Goal: Information Seeking & Learning: Learn about a topic

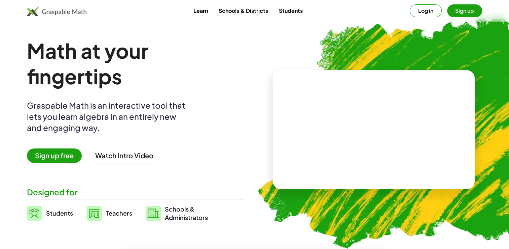
click at [361, 130] on video at bounding box center [374, 129] width 101 height 51
click at [361, 130] on div at bounding box center [374, 122] width 57 height 25
click at [361, 130] on div at bounding box center [375, 122] width 59 height 25
drag, startPoint x: 359, startPoint y: 129, endPoint x: 439, endPoint y: 114, distance: 81.4
click at [439, 114] on div "+ 2 + 2 + · 3 · 5 ×" at bounding box center [374, 129] width 202 height 119
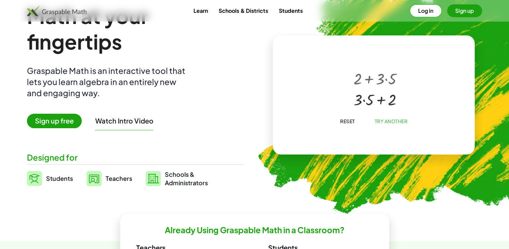
scroll to position [36, 0]
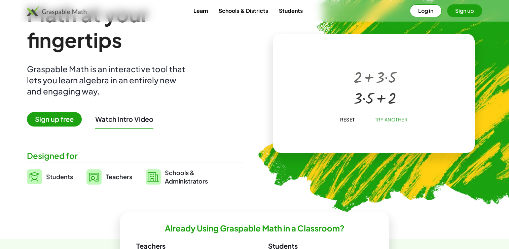
click at [65, 115] on span "Sign up free" at bounding box center [54, 119] width 55 height 14
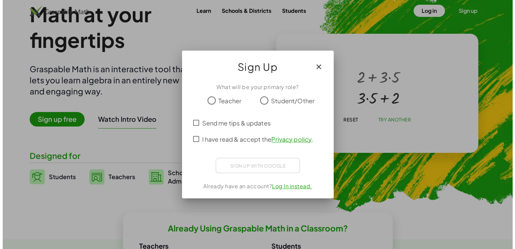
scroll to position [0, 0]
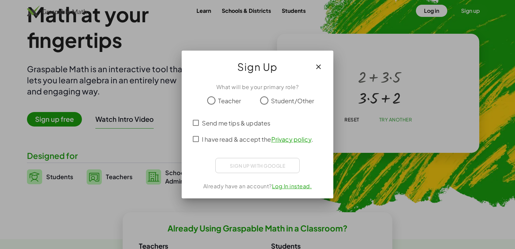
click at [222, 103] on span "Teacher" at bounding box center [229, 100] width 23 height 9
click at [313, 68] on button "button" at bounding box center [318, 67] width 16 height 16
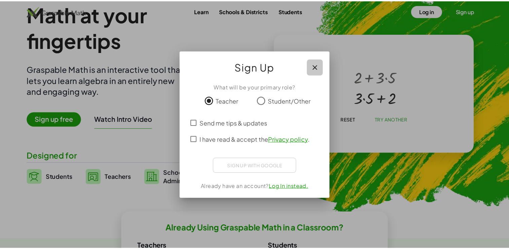
scroll to position [36, 0]
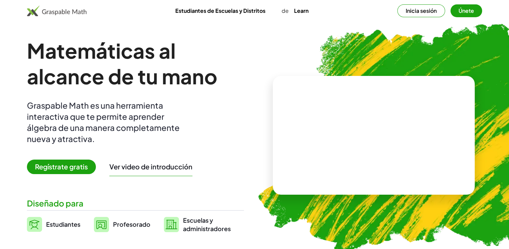
click at [428, 6] on button "Inicia sesión" at bounding box center [422, 10] width 48 height 13
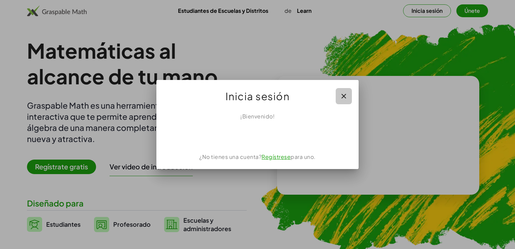
click at [346, 92] on icon "button" at bounding box center [343, 96] width 8 height 8
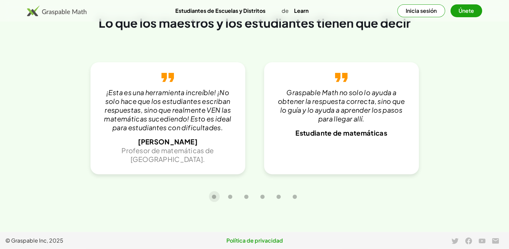
scroll to position [1519, 0]
click at [227, 196] on button "Carrusel diapositiva 2 de 6" at bounding box center [230, 196] width 11 height 11
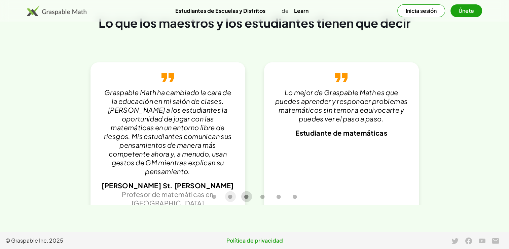
click at [245, 195] on icon "Carrusel diapositiva 3 de 6" at bounding box center [246, 196] width 5 height 5
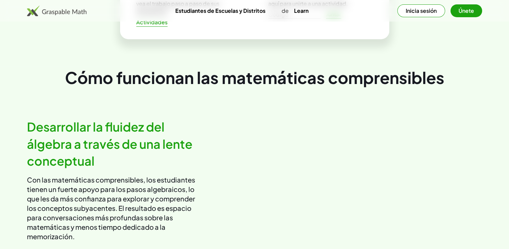
scroll to position [279, 0]
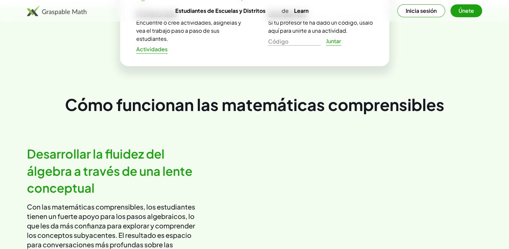
click at [423, 12] on button "Inicia sesión" at bounding box center [422, 10] width 48 height 13
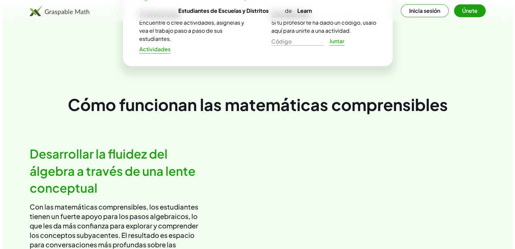
scroll to position [0, 0]
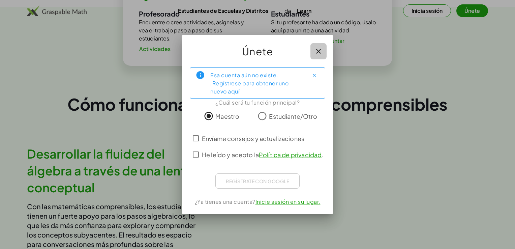
click at [321, 49] on icon "button" at bounding box center [318, 51] width 8 height 8
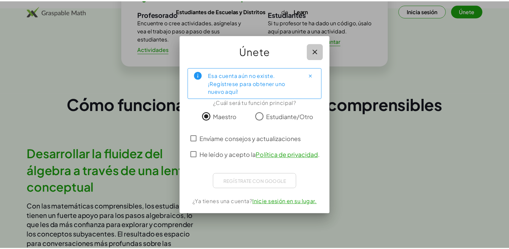
scroll to position [279, 0]
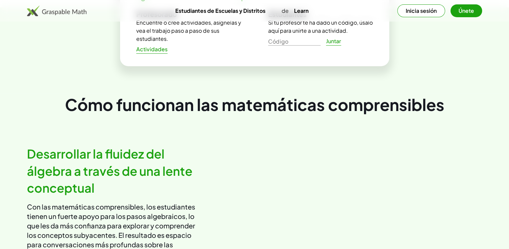
click at [422, 62] on div "¿Ya usa matemáticas comprensibles en un salón de clases? Profesorado Encuentre …" at bounding box center [254, 50] width 509 height 86
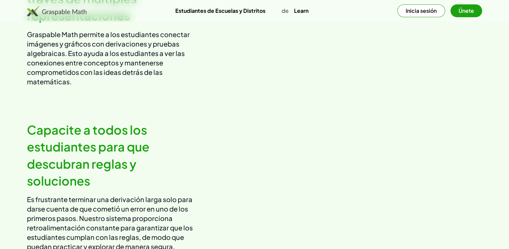
scroll to position [653, 0]
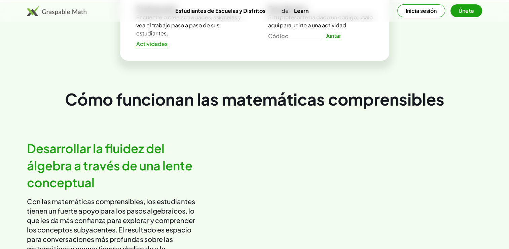
scroll to position [278, 0]
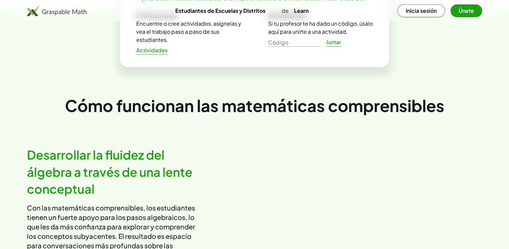
click at [375, 215] on video at bounding box center [371, 207] width 223 height 111
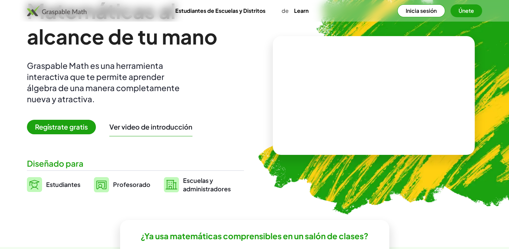
scroll to position [30, 0]
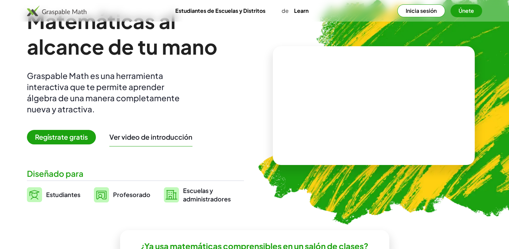
click at [415, 6] on button "Inicia sesión" at bounding box center [422, 10] width 48 height 13
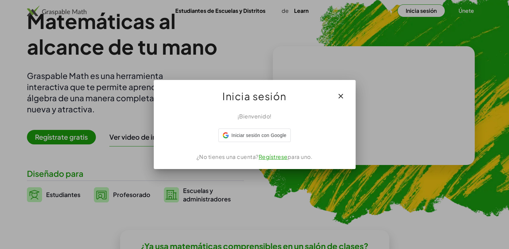
scroll to position [0, 0]
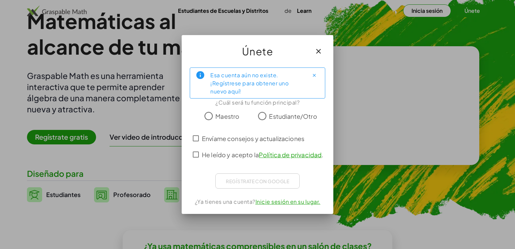
click at [220, 116] on span "Maestro" at bounding box center [227, 115] width 24 height 9
click at [217, 156] on span "He leído y acepto la Política de privacidad ." at bounding box center [262, 154] width 121 height 9
click at [281, 202] on link "Inicie sesión en su lugar." at bounding box center [287, 201] width 65 height 7
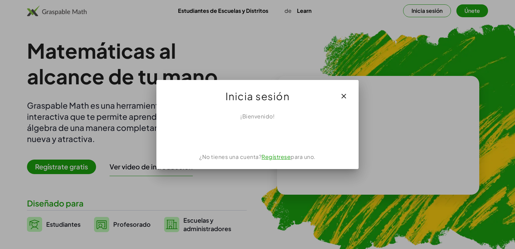
click at [248, 120] on div "¡Bienvenido! ¿No tienes una cuenta? Regístrese para uno." at bounding box center [257, 138] width 202 height 62
click at [321, 131] on div at bounding box center [257, 134] width 186 height 13
click at [343, 97] on icon "button" at bounding box center [343, 96] width 8 height 8
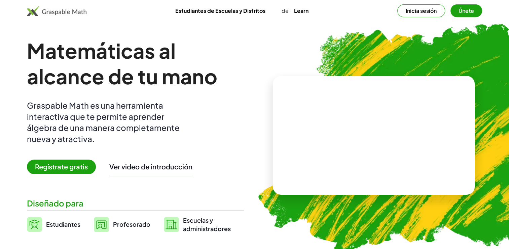
click at [408, 119] on video at bounding box center [374, 135] width 101 height 51
click at [408, 119] on div at bounding box center [372, 128] width 115 height 54
drag, startPoint x: 353, startPoint y: 128, endPoint x: 422, endPoint y: 132, distance: 68.5
click at [462, 9] on button "Únete" at bounding box center [467, 10] width 32 height 13
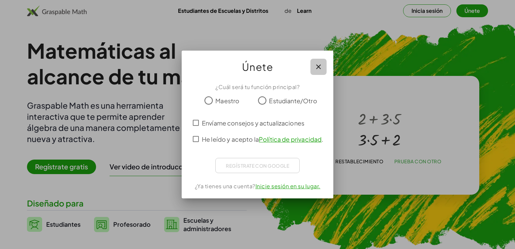
click at [321, 68] on icon "button" at bounding box center [318, 67] width 8 height 8
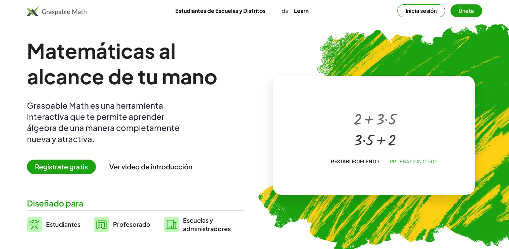
click at [412, 13] on button "Inicia sesión" at bounding box center [422, 10] width 48 height 13
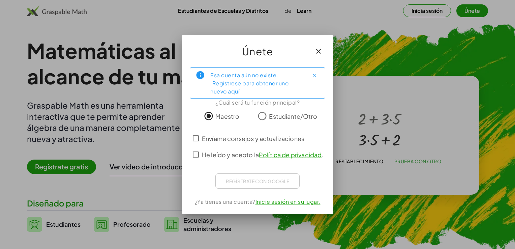
click at [219, 153] on span "He leído y acepto la Política de privacidad ." at bounding box center [262, 154] width 121 height 9
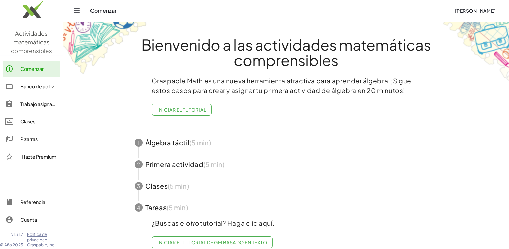
scroll to position [13, 0]
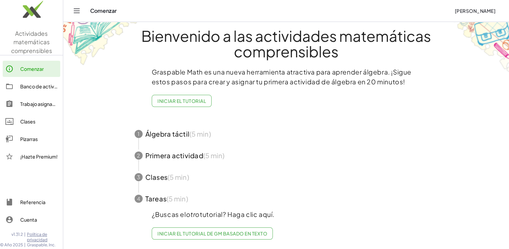
click at [101, 11] on div "Comenzar" at bounding box center [269, 10] width 359 height 7
click at [74, 12] on icon "Alternar navegación" at bounding box center [77, 11] width 8 height 8
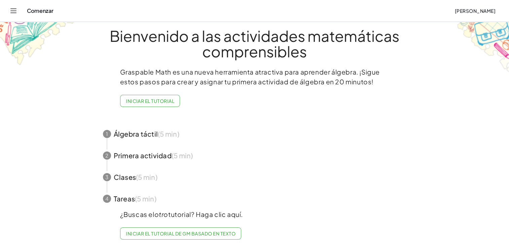
click at [12, 11] on icon "Alternar navegación" at bounding box center [13, 11] width 8 height 8
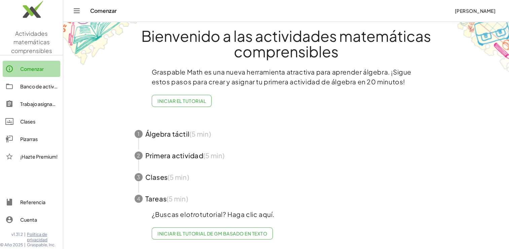
click at [42, 67] on div "Comenzar" at bounding box center [38, 69] width 37 height 8
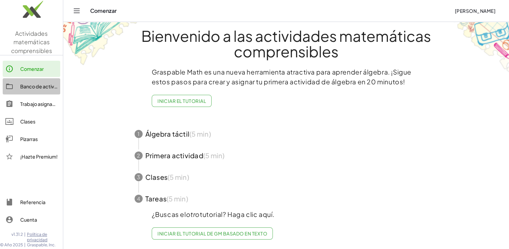
click at [36, 82] on div "Banco de actividades" at bounding box center [38, 86] width 37 height 8
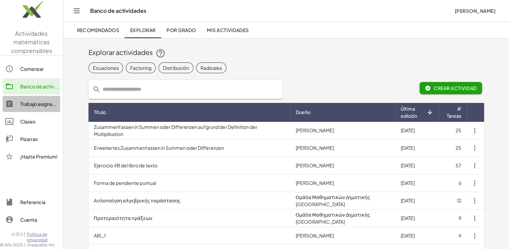
click at [35, 104] on div "Trabajo asignado" at bounding box center [38, 104] width 37 height 8
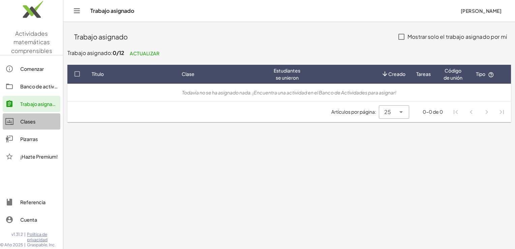
click at [29, 126] on link "Clases" at bounding box center [32, 121] width 58 height 16
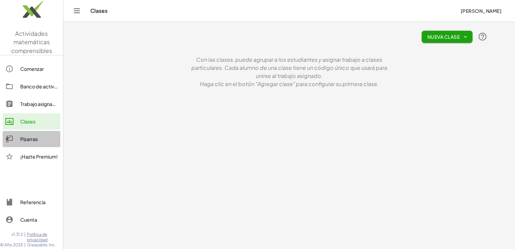
click at [27, 137] on div "Pizarras" at bounding box center [38, 139] width 37 height 8
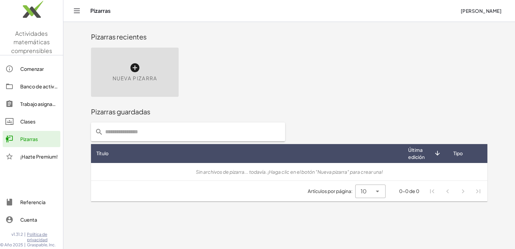
click at [79, 10] on icon "Alternar navegación" at bounding box center [77, 11] width 8 height 8
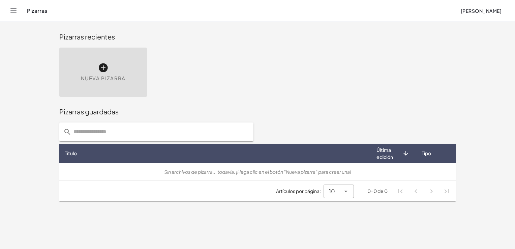
click at [12, 11] on icon "Alternar navegación" at bounding box center [13, 11] width 8 height 8
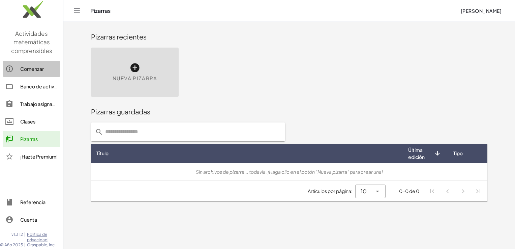
click at [34, 69] on div "Comenzar" at bounding box center [38, 69] width 37 height 8
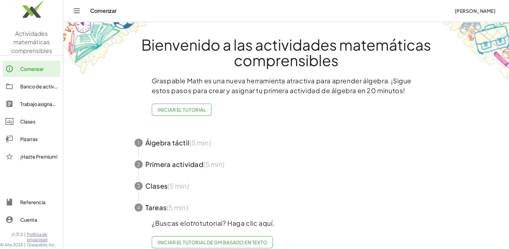
click at [169, 143] on span "button" at bounding box center [287, 143] width 320 height 22
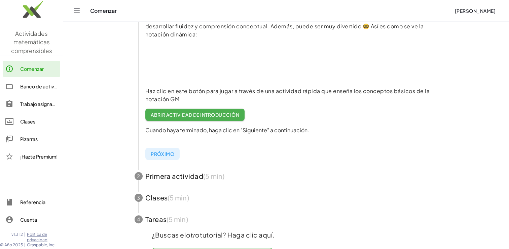
scroll to position [119, 0]
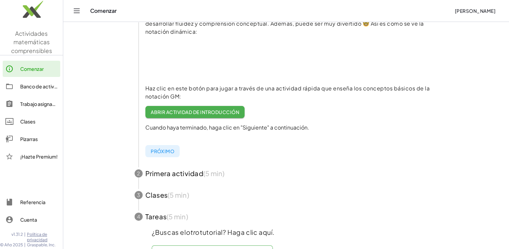
click at [173, 172] on span "button" at bounding box center [287, 173] width 320 height 22
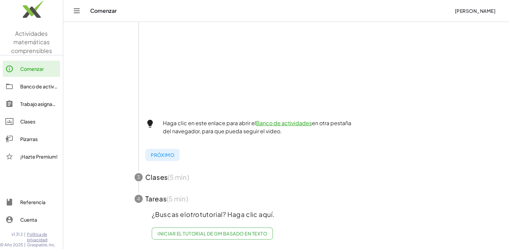
scroll to position [237, 0]
click at [164, 174] on span "button" at bounding box center [287, 177] width 320 height 22
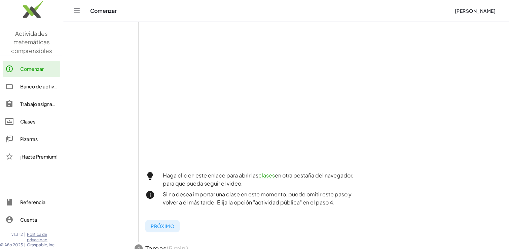
scroll to position [232, 0]
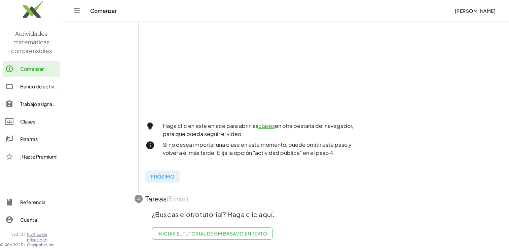
click at [166, 197] on span "button" at bounding box center [287, 199] width 320 height 22
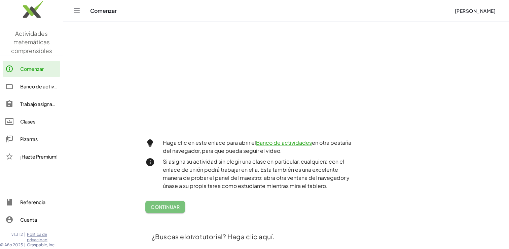
click at [180, 210] on button "Continuar" at bounding box center [165, 206] width 40 height 12
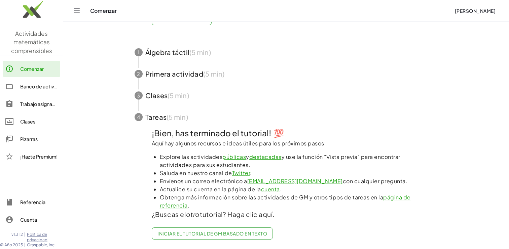
scroll to position [95, 0]
click at [38, 102] on div "Trabajo asignado" at bounding box center [38, 104] width 37 height 8
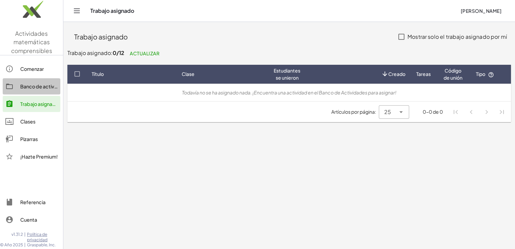
click at [36, 83] on div "Banco de actividades" at bounding box center [38, 86] width 37 height 8
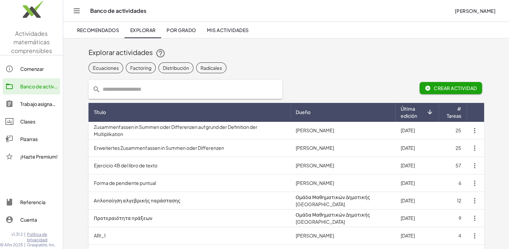
click at [478, 84] on button "Crear actividad" at bounding box center [451, 88] width 63 height 12
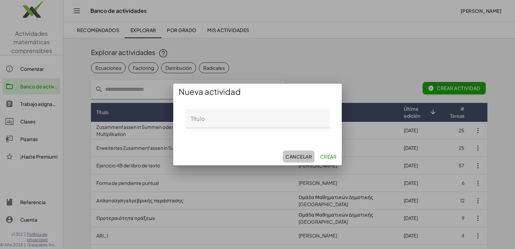
click at [300, 161] on button "Cancelar" at bounding box center [299, 156] width 32 height 12
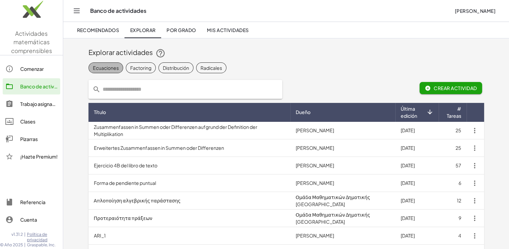
click at [114, 66] on font "Ecuaciones" at bounding box center [106, 67] width 26 height 7
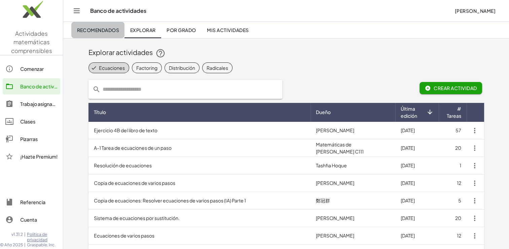
click at [103, 29] on font "Recomendados" at bounding box center [98, 30] width 42 height 6
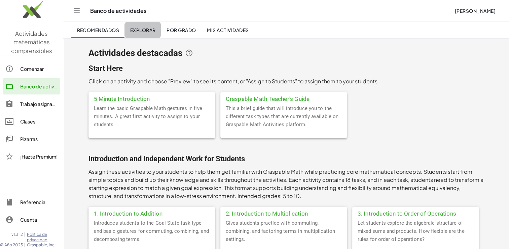
click at [148, 28] on font "Explorar" at bounding box center [143, 30] width 26 height 6
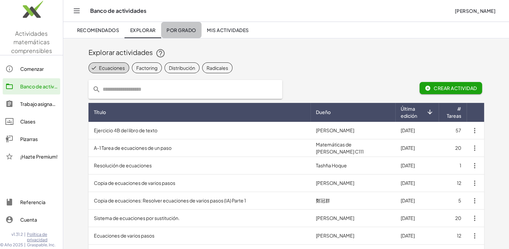
click at [186, 29] on font "Por grado" at bounding box center [182, 30] width 30 height 6
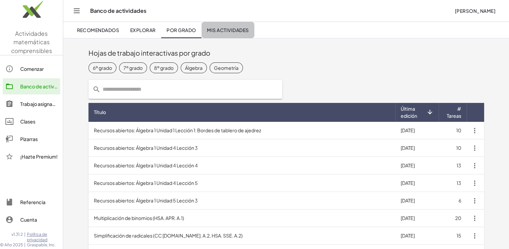
click at [211, 28] on font "Mis actividades" at bounding box center [228, 30] width 42 height 6
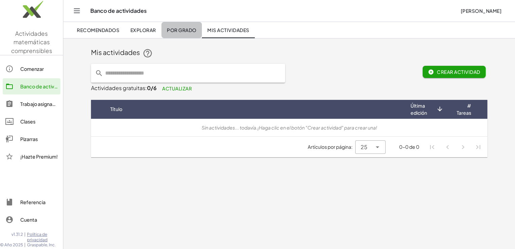
click at [179, 26] on link "Por grado" at bounding box center [181, 30] width 40 height 16
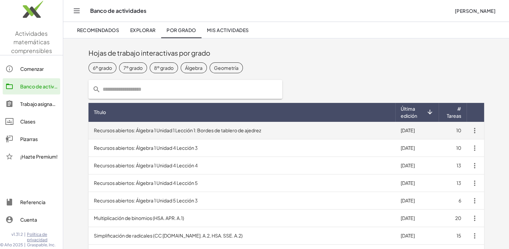
click at [185, 128] on font "Recursos abiertos: Álgebra 1 Unidad 1 Lección 1: Bordes de tablero de ajedrez" at bounding box center [177, 130] width 167 height 6
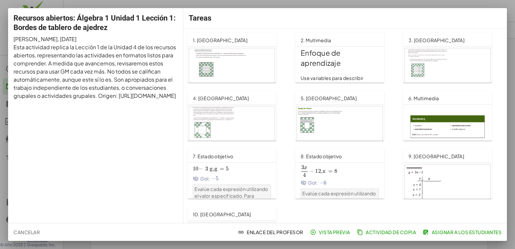
click at [331, 174] on span "12,x =" at bounding box center [324, 170] width 19 height 7
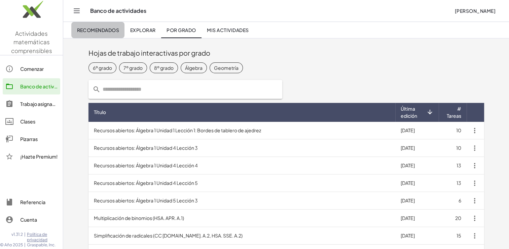
click at [104, 31] on font "Recomendados" at bounding box center [98, 30] width 42 height 6
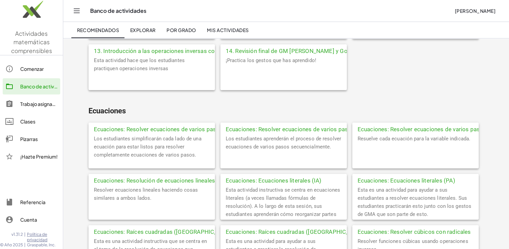
scroll to position [381, 0]
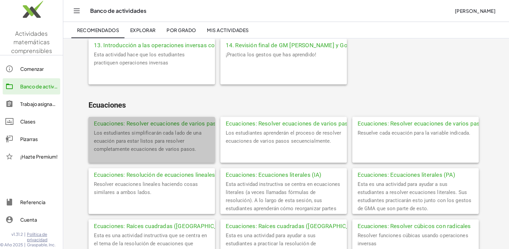
click at [199, 121] on div "Ecuaciones: Resolver ecuaciones de varios pasos (IA) Parte 1" at bounding box center [152, 123] width 127 height 12
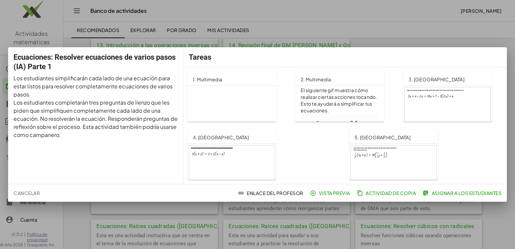
click at [225, 150] on div at bounding box center [232, 169] width 86 height 48
click at [218, 150] on div at bounding box center [232, 169] width 86 height 48
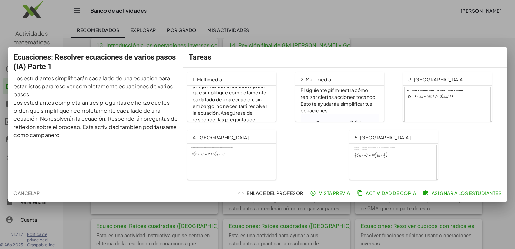
scroll to position [364, 0]
click at [36, 193] on font "Cancelar" at bounding box center [26, 193] width 26 height 6
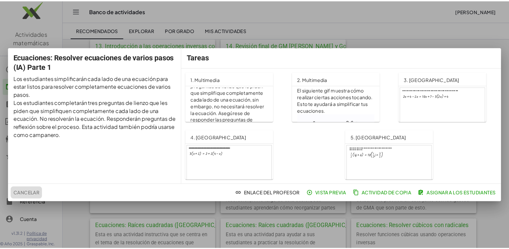
scroll to position [381, 0]
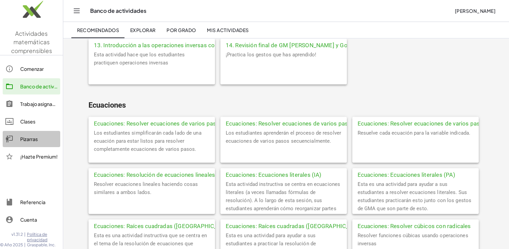
click at [34, 138] on div "Pizarras" at bounding box center [38, 139] width 37 height 8
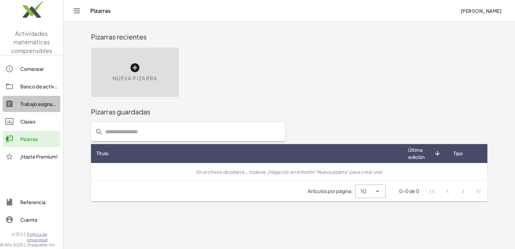
click at [39, 102] on div "Trabajo asignado" at bounding box center [38, 104] width 37 height 8
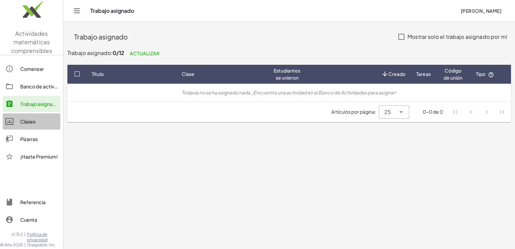
click at [29, 123] on div "Clases" at bounding box center [38, 121] width 37 height 8
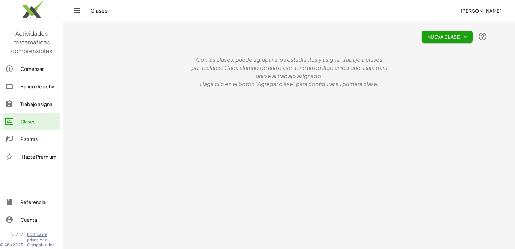
click at [35, 67] on div "Comenzar" at bounding box center [38, 69] width 37 height 8
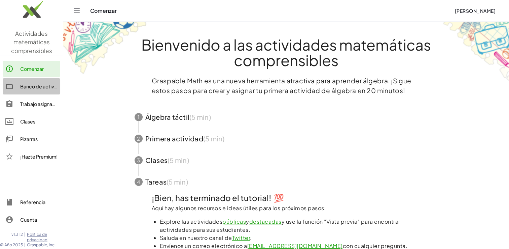
click at [43, 84] on div "Banco de actividades" at bounding box center [38, 86] width 37 height 8
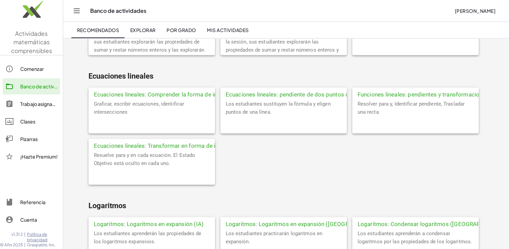
scroll to position [1322, 0]
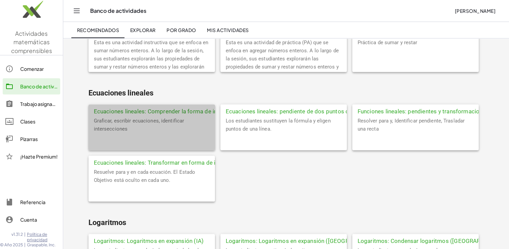
click at [180, 112] on div "Ecuaciones lineales: Comprender la forma de intersección de pendiente" at bounding box center [152, 110] width 127 height 12
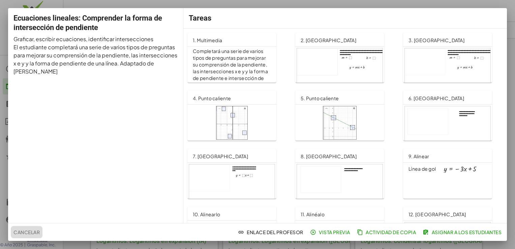
click at [31, 232] on font "Cancelar" at bounding box center [26, 232] width 26 height 6
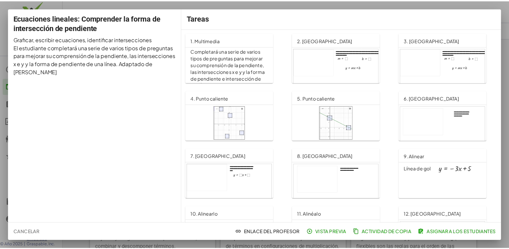
scroll to position [1322, 0]
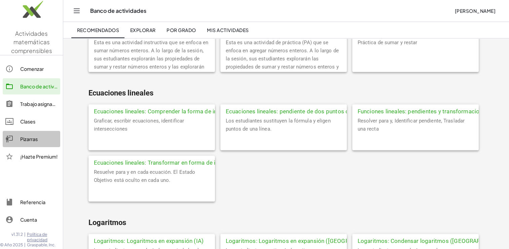
click at [31, 140] on div "Pizarras" at bounding box center [38, 139] width 37 height 8
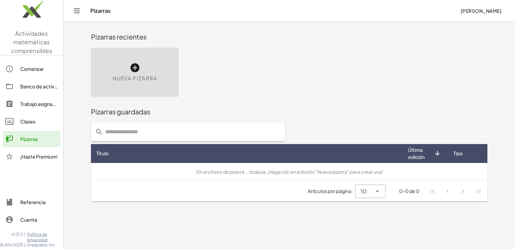
click at [416, 153] on span "Última edición" at bounding box center [421, 153] width 26 height 14
click at [104, 150] on span "Título" at bounding box center [102, 153] width 12 height 7
click at [136, 127] on input "text" at bounding box center [192, 131] width 178 height 19
click at [117, 83] on div "Nueva pizarra" at bounding box center [135, 71] width 88 height 49
click at [124, 73] on div "Nueva pizarra" at bounding box center [135, 71] width 88 height 49
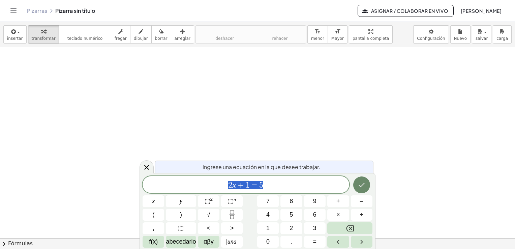
click at [358, 183] on icon "Hecho" at bounding box center [361, 184] width 8 height 8
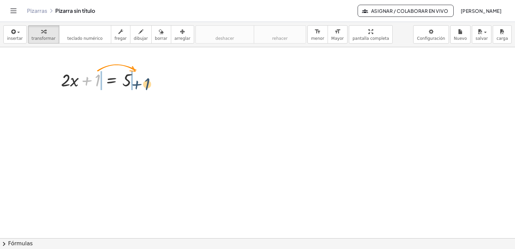
drag, startPoint x: 93, startPoint y: 80, endPoint x: 143, endPoint y: 84, distance: 50.0
click at [143, 84] on div at bounding box center [102, 79] width 89 height 23
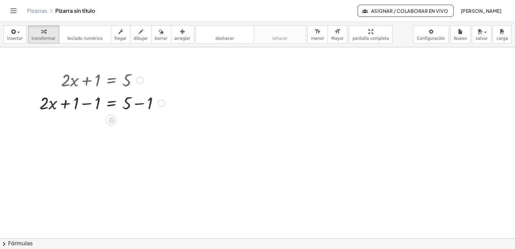
click at [88, 104] on div at bounding box center [102, 102] width 132 height 23
click at [150, 129] on div at bounding box center [102, 125] width 132 height 23
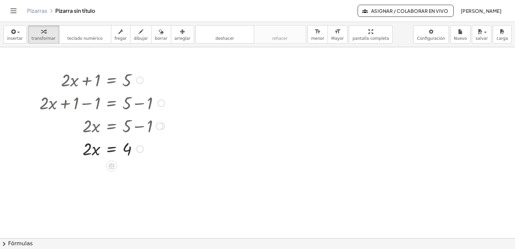
click at [90, 149] on div at bounding box center [102, 148] width 132 height 23
drag, startPoint x: 90, startPoint y: 149, endPoint x: 125, endPoint y: 156, distance: 35.3
click at [125, 156] on div at bounding box center [102, 148] width 132 height 23
click at [90, 173] on div at bounding box center [102, 177] width 132 height 34
click at [127, 219] on div at bounding box center [102, 210] width 132 height 34
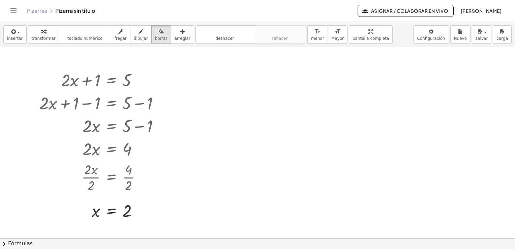
drag, startPoint x: 156, startPoint y: 40, endPoint x: 127, endPoint y: 215, distance: 177.6
click at [127, 215] on div "insertar select one: Math Expression Function Text Youtube Video Graphing Geome…" at bounding box center [257, 135] width 515 height 227
click at [127, 215] on div at bounding box center [257, 238] width 515 height 382
drag, startPoint x: 122, startPoint y: 213, endPoint x: 60, endPoint y: 204, distance: 63.3
click at [60, 204] on div at bounding box center [257, 238] width 515 height 382
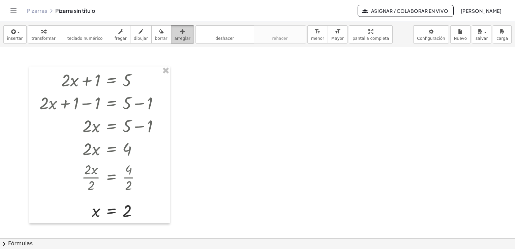
click at [174, 37] on span "arreglar" at bounding box center [182, 38] width 16 height 5
click at [120, 206] on div at bounding box center [99, 144] width 140 height 157
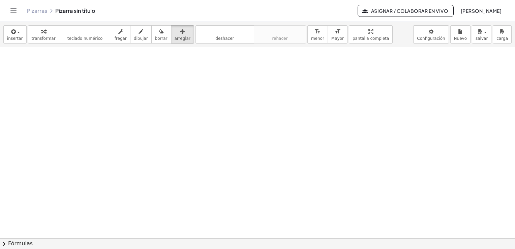
click at [349, 136] on div at bounding box center [257, 238] width 515 height 382
click at [14, 38] on span "insertar" at bounding box center [15, 38] width 16 height 5
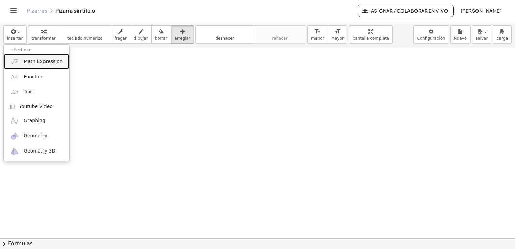
click at [32, 61] on span "Math Expression" at bounding box center [43, 61] width 39 height 7
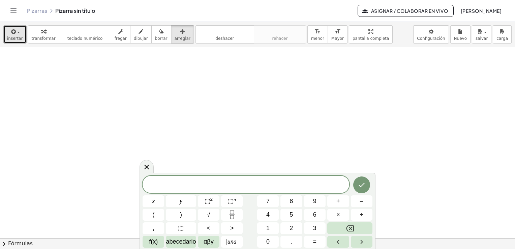
click at [17, 32] on span "button" at bounding box center [18, 32] width 3 height 1
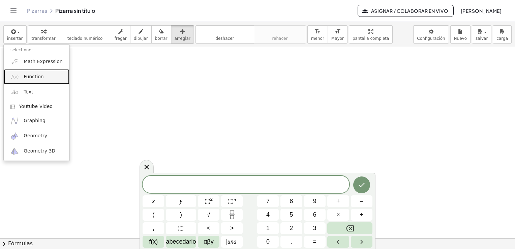
click at [30, 77] on span "Function" at bounding box center [34, 76] width 20 height 7
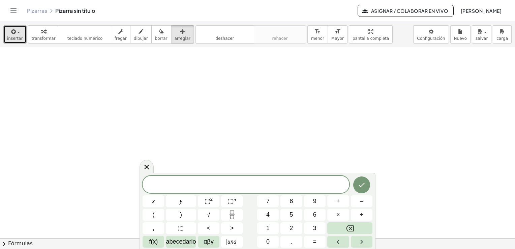
click at [17, 32] on span "button" at bounding box center [18, 32] width 3 height 1
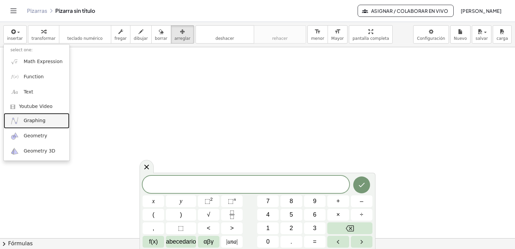
click at [22, 115] on link "Graphing" at bounding box center [37, 120] width 66 height 15
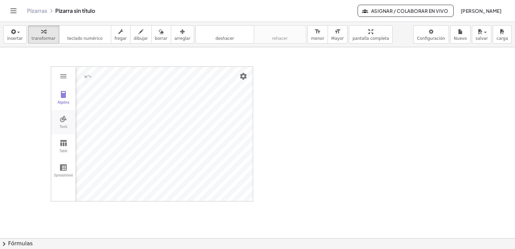
click at [63, 121] on img "Graphing Calculator" at bounding box center [63, 118] width 8 height 8
click at [93, 124] on img "Point. Select position or line, function, or curve" at bounding box center [94, 122] width 27 height 11
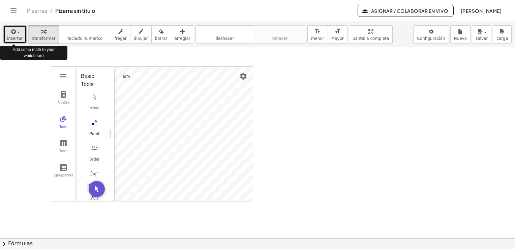
click at [7, 37] on button "insertar" at bounding box center [14, 34] width 23 height 18
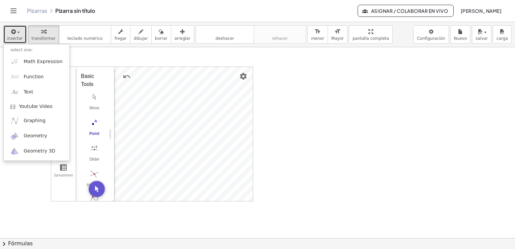
click at [308, 103] on div at bounding box center [257, 238] width 515 height 382
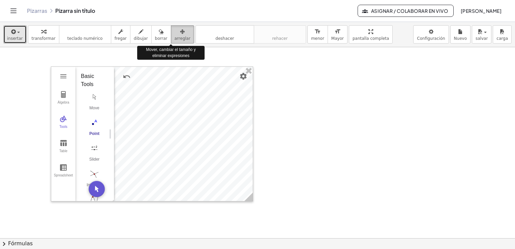
click at [174, 36] on span "arreglar" at bounding box center [182, 38] width 16 height 5
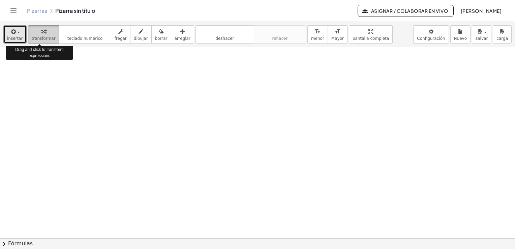
click at [32, 37] on span "transformar" at bounding box center [44, 38] width 24 height 5
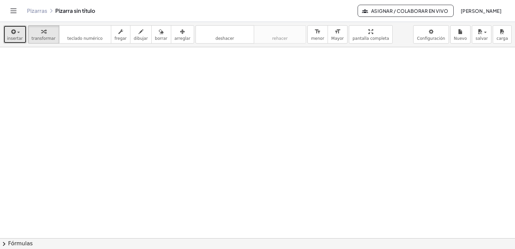
click at [12, 32] on icon "button" at bounding box center [13, 32] width 6 height 8
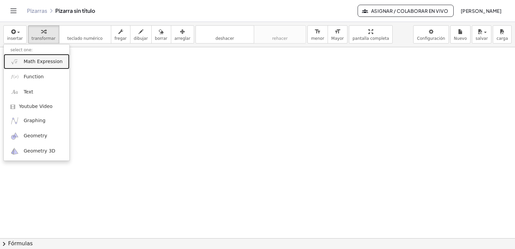
click at [39, 61] on span "Math Expression" at bounding box center [43, 61] width 39 height 7
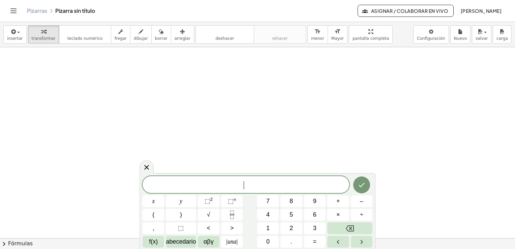
click at [230, 183] on span "​" at bounding box center [245, 184] width 206 height 9
click at [58, 242] on button "chevron_right Fórmulas" at bounding box center [257, 243] width 515 height 11
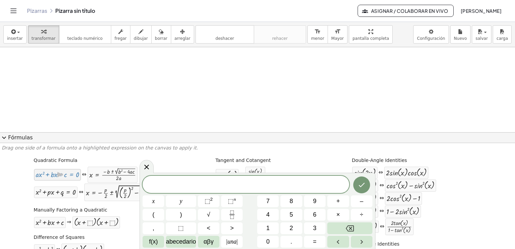
click at [55, 174] on div at bounding box center [57, 174] width 43 height 8
drag, startPoint x: 55, startPoint y: 174, endPoint x: 186, endPoint y: 185, distance: 131.2
click at [186, 185] on body "Actividades matemáticas comprensibles Comenzar Banco de actividades Trabajo asi…" at bounding box center [257, 124] width 515 height 249
click at [198, 178] on div "​" at bounding box center [245, 184] width 206 height 17
drag, startPoint x: 198, startPoint y: 178, endPoint x: 38, endPoint y: 177, distance: 160.3
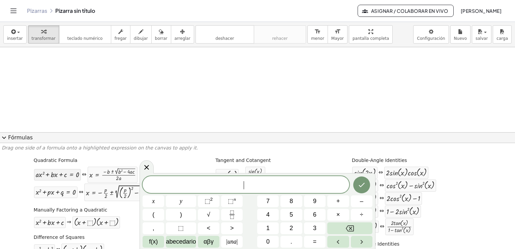
click at [38, 177] on body "Actividades matemáticas comprensibles Comenzar Banco de actividades Trabajo asi…" at bounding box center [257, 124] width 515 height 249
drag, startPoint x: 38, startPoint y: 177, endPoint x: 101, endPoint y: 59, distance: 134.1
click at [101, 59] on div at bounding box center [257, 238] width 515 height 382
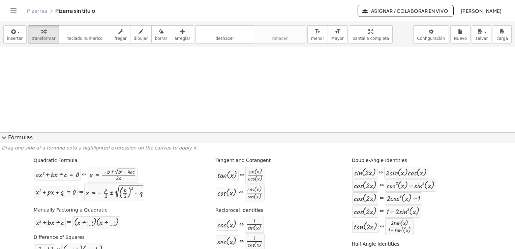
click at [239, 171] on div "⇔" at bounding box center [241, 175] width 4 height 8
click at [227, 171] on div at bounding box center [227, 174] width 20 height 9
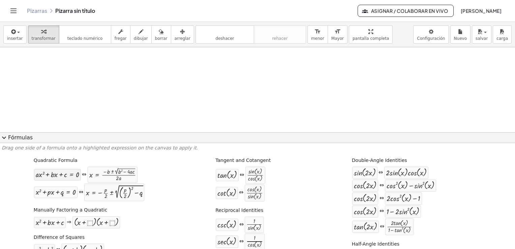
click at [67, 178] on div at bounding box center [57, 174] width 43 height 8
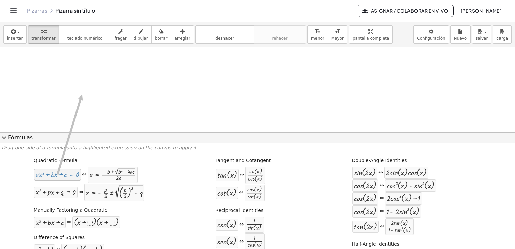
drag, startPoint x: 67, startPoint y: 178, endPoint x: 81, endPoint y: 91, distance: 88.0
click at [432, 37] on body "Actividades matemáticas comprensibles Comenzar Banco de actividades Trabajo asi…" at bounding box center [257, 124] width 515 height 249
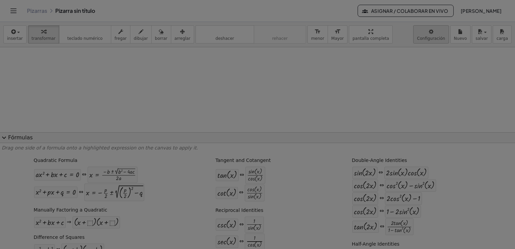
click at [432, 37] on body "Actividades matemáticas comprensibles Comenzar Banco de actividades Trabajo asi…" at bounding box center [257, 124] width 515 height 249
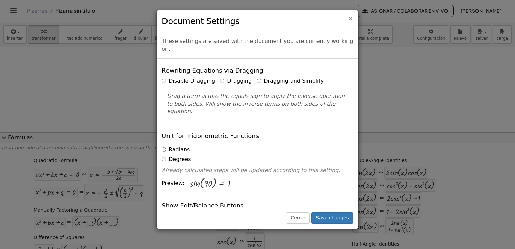
click at [349, 17] on span "×" at bounding box center [350, 18] width 6 height 8
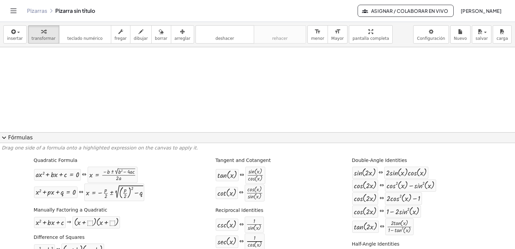
click at [170, 135] on button "expand_more Fórmulas" at bounding box center [257, 137] width 515 height 11
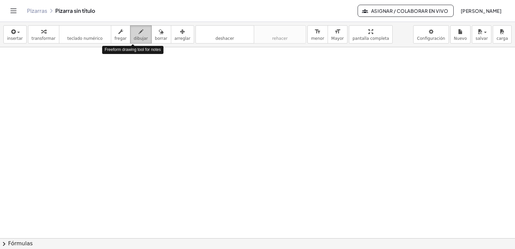
click at [134, 40] on span "dibujar" at bounding box center [141, 38] width 14 height 5
drag, startPoint x: 110, startPoint y: 56, endPoint x: 130, endPoint y: 69, distance: 23.7
click at [130, 69] on div at bounding box center [257, 238] width 515 height 382
drag, startPoint x: 122, startPoint y: 54, endPoint x: 109, endPoint y: 69, distance: 19.8
click at [109, 69] on div at bounding box center [257, 238] width 515 height 382
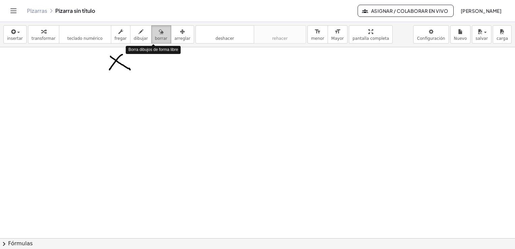
click at [155, 34] on div "button" at bounding box center [161, 31] width 12 height 8
drag, startPoint x: 121, startPoint y: 57, endPoint x: 136, endPoint y: 72, distance: 21.4
click at [136, 72] on div at bounding box center [257, 238] width 515 height 382
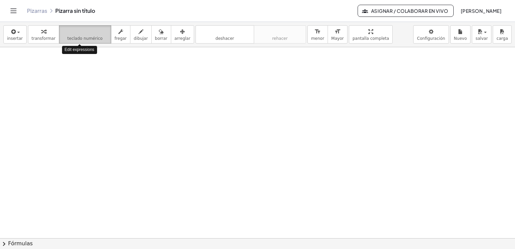
click at [82, 37] on span "teclado numérico" at bounding box center [84, 38] width 35 height 5
click at [94, 34] on icon "teclado" at bounding box center [85, 32] width 45 height 8
click at [92, 58] on div at bounding box center [257, 238] width 515 height 382
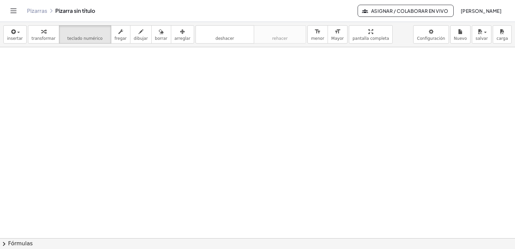
click at [109, 93] on div at bounding box center [257, 238] width 515 height 382
drag, startPoint x: 109, startPoint y: 93, endPoint x: 411, endPoint y: 170, distance: 311.8
click at [411, 170] on div at bounding box center [257, 238] width 515 height 382
click at [435, 69] on div at bounding box center [257, 238] width 515 height 382
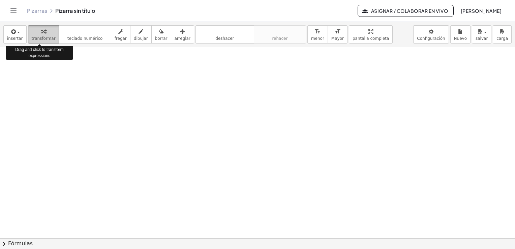
click at [41, 34] on icon "button" at bounding box center [43, 32] width 5 height 8
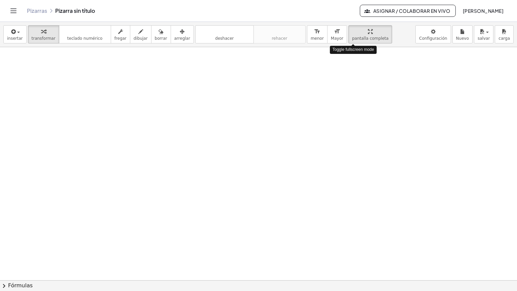
drag, startPoint x: 348, startPoint y: 40, endPoint x: 349, endPoint y: 65, distance: 25.0
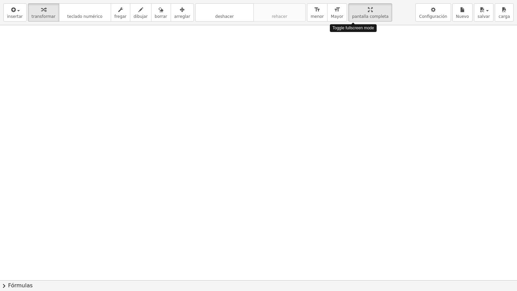
click at [349, 65] on div "insertar select one: Math Expression Function Text Youtube Video Graphing Geome…" at bounding box center [258, 145] width 517 height 291
click at [286, 96] on div at bounding box center [258, 280] width 517 height 510
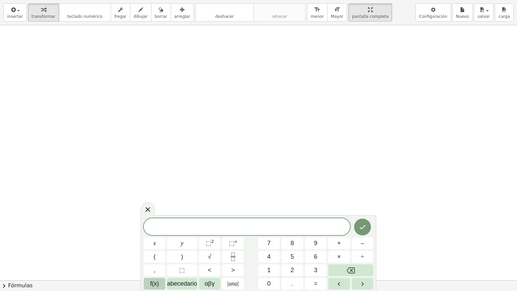
click at [160, 248] on button "f(x)" at bounding box center [155, 284] width 22 height 12
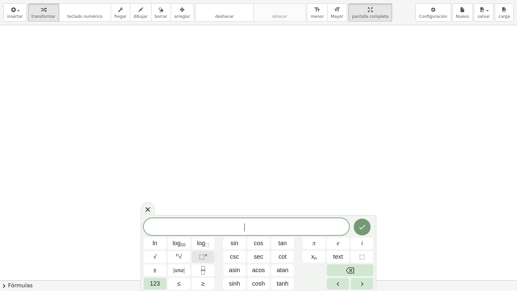
click at [206, 248] on sup "n" at bounding box center [206, 254] width 2 height 5
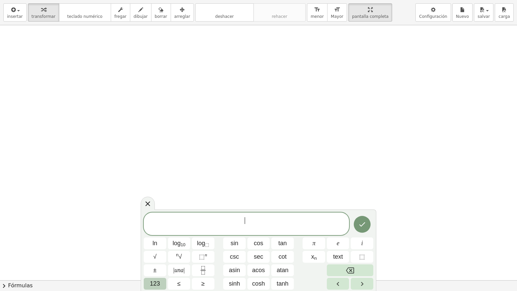
click at [157, 248] on button "123" at bounding box center [155, 284] width 23 height 12
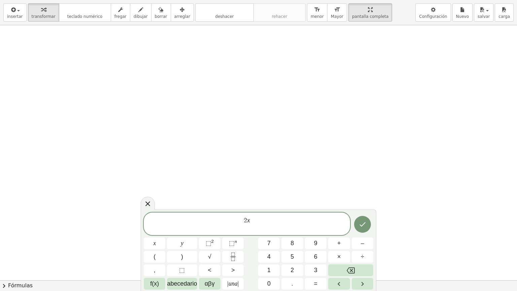
click at [230, 236] on div "2 x x y ⬚ 2 ⬚ n 7 8 9 + – ( ) √ 4 5 6 × ÷ , ⬚ < > 1 2 3 f(x) abecedario αβγ | u…" at bounding box center [259, 250] width 230 height 77
click at [233, 241] on span "⬚" at bounding box center [232, 243] width 6 height 7
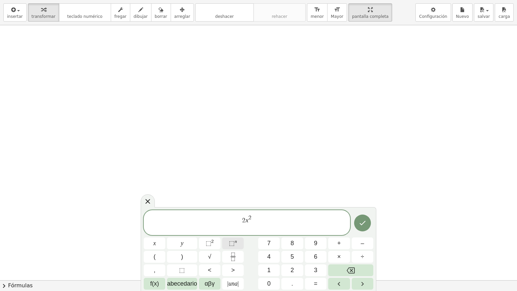
click at [231, 247] on span "⬚ n" at bounding box center [233, 243] width 8 height 9
click at [256, 223] on span "2 x 2 ​" at bounding box center [247, 221] width 206 height 21
drag, startPoint x: 253, startPoint y: 218, endPoint x: 228, endPoint y: 216, distance: 24.7
click at [228, 216] on span "2 x 2" at bounding box center [247, 221] width 206 height 21
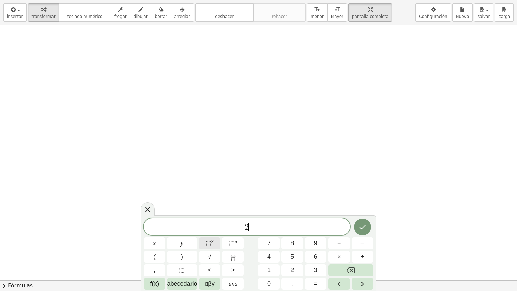
click at [208, 242] on span "⬚" at bounding box center [209, 243] width 6 height 7
click at [209, 240] on span "⬚" at bounding box center [209, 243] width 6 height 7
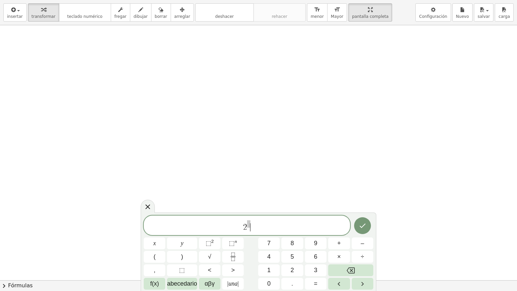
click at [254, 229] on span "2 ​" at bounding box center [247, 226] width 206 height 12
click at [249, 224] on var "x" at bounding box center [251, 227] width 4 height 9
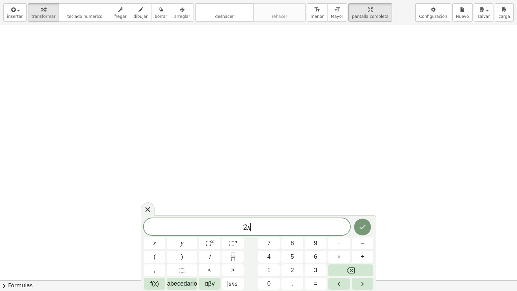
click at [253, 229] on span "2 x ​" at bounding box center [247, 227] width 206 height 9
click at [210, 246] on span "⬚ 2" at bounding box center [210, 243] width 8 height 9
click at [253, 227] on span "2 x 2 ​" at bounding box center [247, 226] width 206 height 12
click at [362, 221] on button "Hecho" at bounding box center [362, 225] width 17 height 17
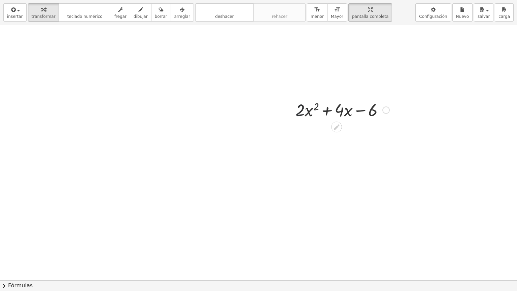
click at [300, 112] on div at bounding box center [342, 109] width 101 height 23
drag, startPoint x: 337, startPoint y: 131, endPoint x: 131, endPoint y: 92, distance: 209.3
click at [131, 92] on div "+ · 2 · x 2 + · 4 · x − 6" at bounding box center [258, 280] width 517 height 510
drag, startPoint x: 389, startPoint y: 109, endPoint x: 94, endPoint y: 37, distance: 304.3
click at [94, 37] on div "+ · 2 · x 2 + · 4 · x − 6" at bounding box center [258, 280] width 517 height 510
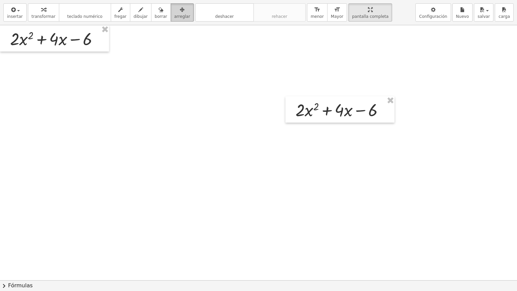
click at [174, 20] on button "arreglar" at bounding box center [182, 12] width 23 height 18
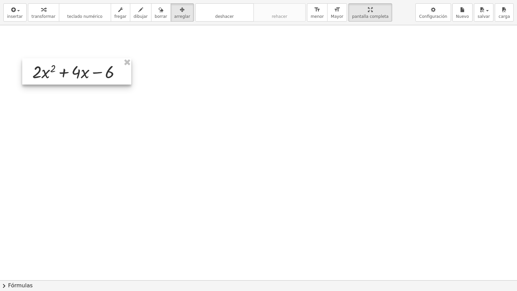
drag, startPoint x: 102, startPoint y: 45, endPoint x: 124, endPoint y: 78, distance: 39.8
click at [124, 78] on div at bounding box center [76, 71] width 109 height 26
click at [336, 3] on div "insertar select one: Math Expression Function Text Youtube Video Graphing Geome…" at bounding box center [258, 12] width 517 height 25
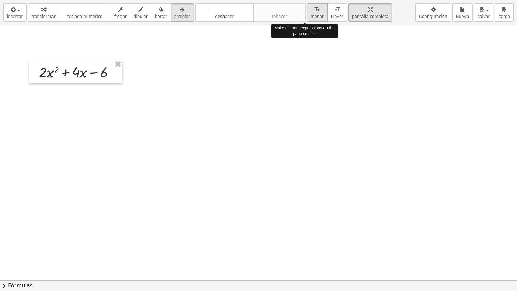
click at [311, 14] on span "menor" at bounding box center [317, 16] width 13 height 5
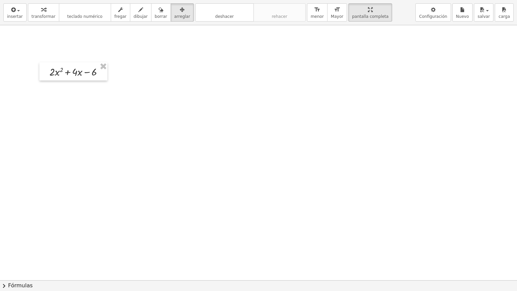
click at [105, 83] on div at bounding box center [258, 280] width 517 height 510
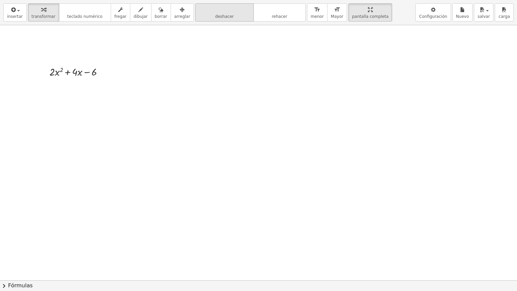
click at [232, 16] on button "deshacer deshacer" at bounding box center [224, 12] width 59 height 18
click at [105, 74] on div at bounding box center [79, 71] width 66 height 15
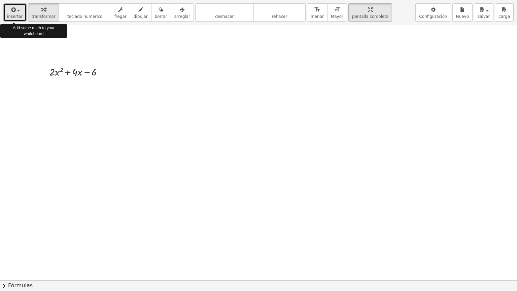
click at [19, 19] on button "insertar" at bounding box center [14, 12] width 23 height 18
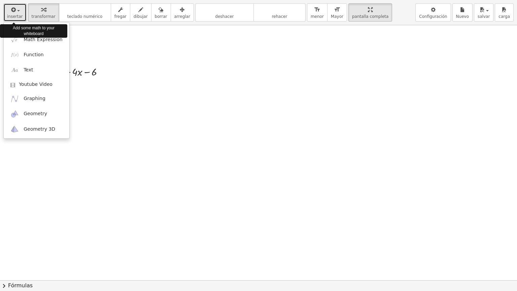
click at [19, 19] on button "insertar" at bounding box center [14, 12] width 23 height 18
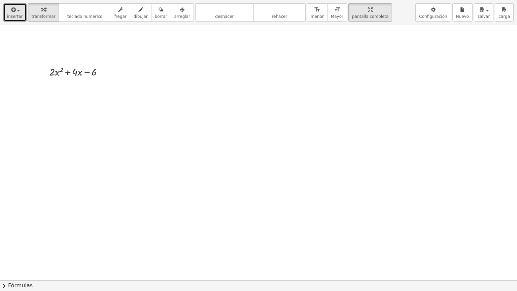
drag, startPoint x: 19, startPoint y: 19, endPoint x: 173, endPoint y: 59, distance: 159.7
click at [173, 59] on div "insertar select one: Math Expression Function Text Youtube Video Graphing Geome…" at bounding box center [258, 145] width 517 height 291
click at [173, 59] on div at bounding box center [258, 280] width 517 height 510
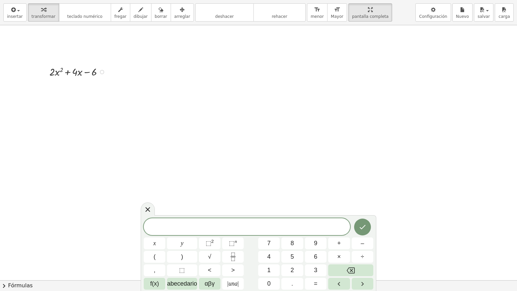
click at [75, 73] on div at bounding box center [79, 71] width 66 height 15
drag, startPoint x: 75, startPoint y: 73, endPoint x: 193, endPoint y: 229, distance: 195.4
click at [193, 229] on div "insertar select one: Math Expression Function Text Youtube Video Graphing Geome…" at bounding box center [258, 145] width 517 height 291
click at [102, 70] on div at bounding box center [102, 72] width 4 height 4
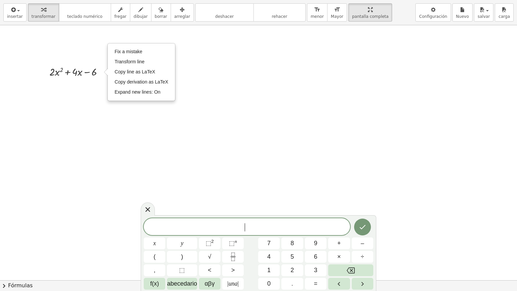
click at [84, 114] on div at bounding box center [258, 280] width 517 height 510
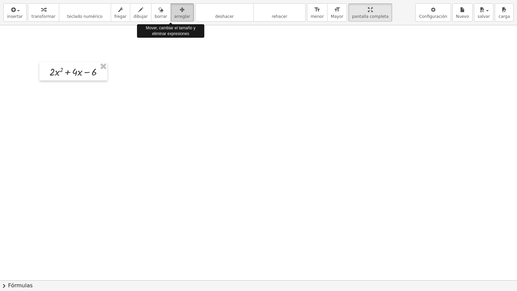
click at [174, 18] on span "arreglar" at bounding box center [182, 16] width 16 height 5
click at [87, 85] on div at bounding box center [258, 280] width 517 height 510
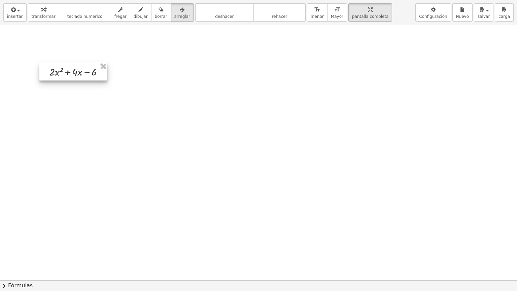
click at [100, 76] on div at bounding box center [73, 71] width 68 height 18
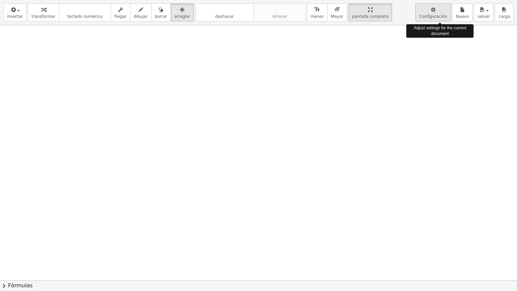
click at [435, 18] on span "Configuración" at bounding box center [433, 16] width 28 height 5
click at [298, 71] on div at bounding box center [258, 280] width 517 height 510
click at [16, 20] on button "insertar" at bounding box center [14, 12] width 23 height 18
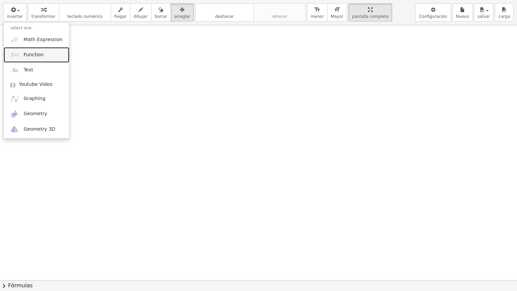
click at [37, 54] on span "Function" at bounding box center [34, 55] width 20 height 7
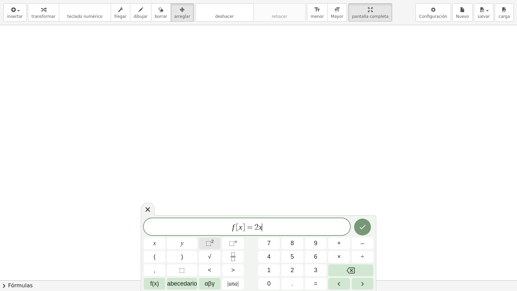
click at [210, 245] on span "⬚" at bounding box center [209, 243] width 6 height 7
click at [363, 228] on icon "Hecho" at bounding box center [363, 226] width 8 height 8
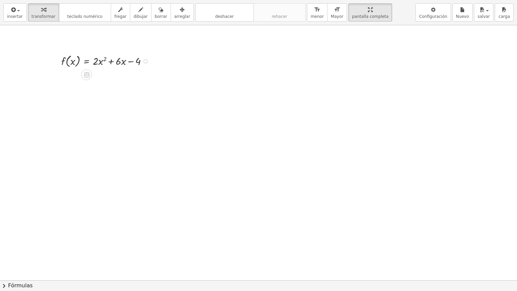
click at [111, 67] on div at bounding box center [107, 61] width 98 height 16
click at [97, 59] on div at bounding box center [107, 61] width 98 height 16
click at [99, 61] on div at bounding box center [107, 61] width 98 height 16
click at [145, 60] on div at bounding box center [145, 61] width 4 height 4
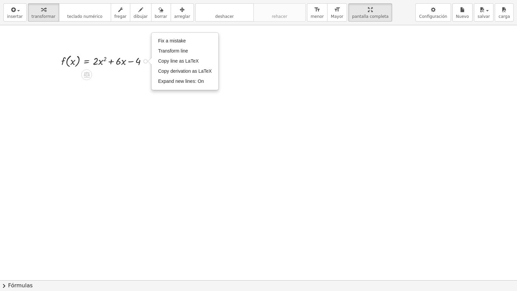
click at [133, 67] on div at bounding box center [107, 61] width 98 height 16
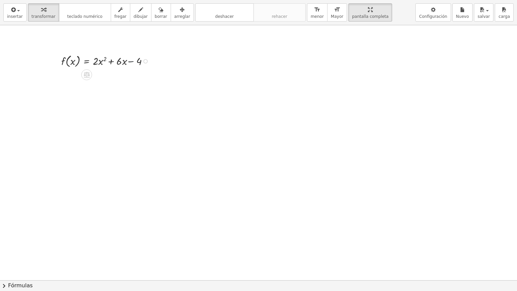
click at [133, 67] on div at bounding box center [107, 61] width 98 height 16
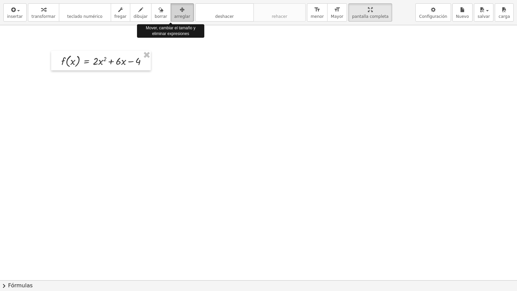
click at [174, 14] on span "arreglar" at bounding box center [182, 16] width 16 height 5
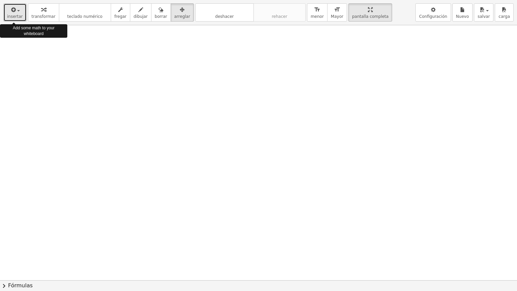
click at [15, 20] on button "insertar" at bounding box center [14, 12] width 23 height 18
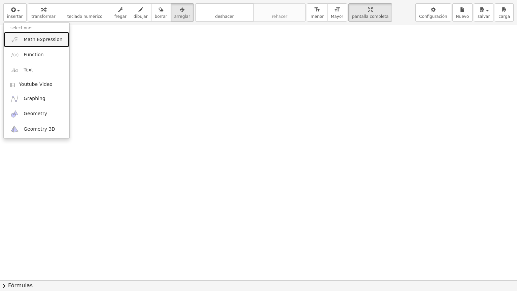
click at [44, 35] on link "Math Expression" at bounding box center [37, 39] width 66 height 15
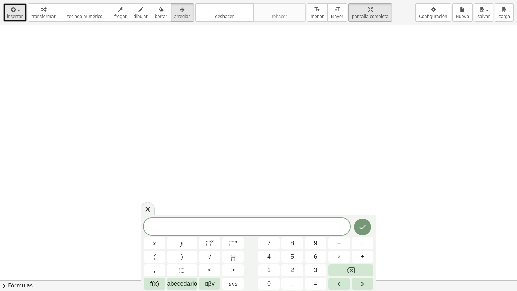
click at [17, 14] on span "insertar" at bounding box center [15, 16] width 16 height 5
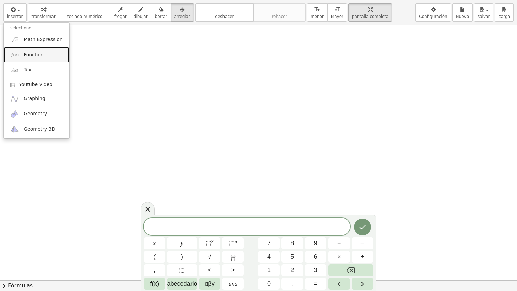
click at [34, 53] on span "Function" at bounding box center [34, 55] width 20 height 7
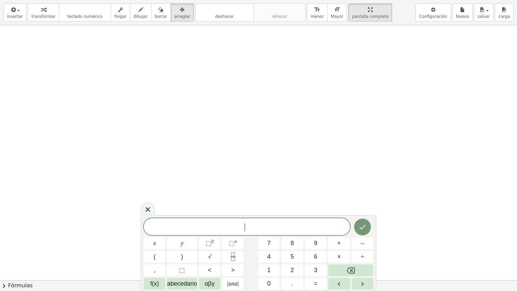
click at [250, 231] on span "​" at bounding box center [247, 227] width 206 height 9
click at [16, 22] on div "insertar select one: Math Expression Function Text Youtube Video Graphing Geome…" at bounding box center [258, 12] width 517 height 25
click at [16, 19] on button "insertar" at bounding box center [14, 12] width 23 height 18
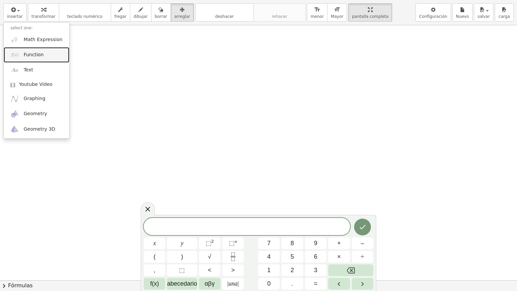
click at [33, 55] on span "Function" at bounding box center [34, 55] width 20 height 7
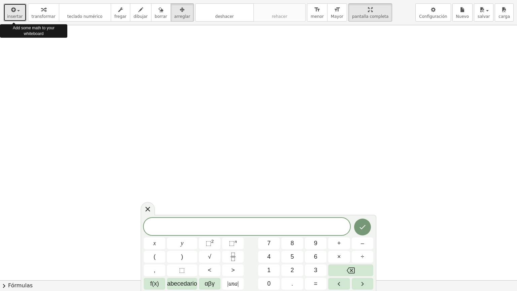
click at [11, 13] on icon "button" at bounding box center [13, 10] width 6 height 8
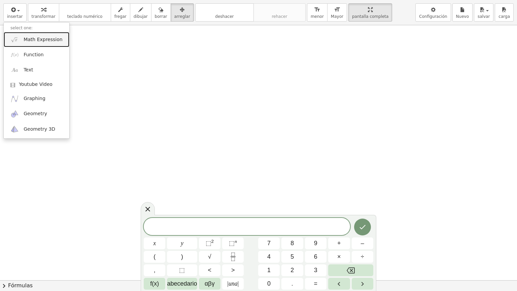
click at [23, 43] on link "Math Expression" at bounding box center [37, 39] width 66 height 15
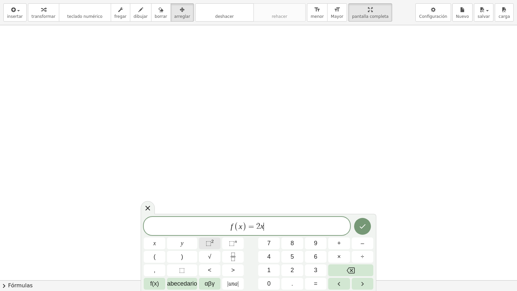
click at [213, 242] on sup "2" at bounding box center [212, 241] width 3 height 5
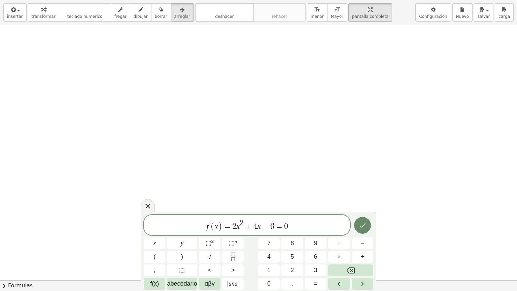
click at [362, 225] on icon "Hecho" at bounding box center [363, 225] width 8 height 8
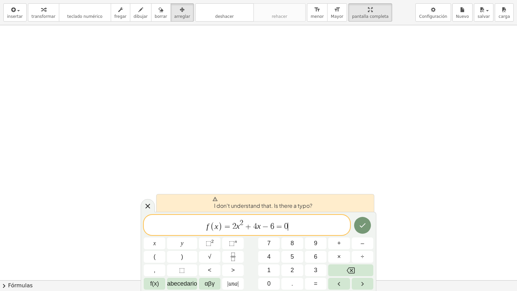
click at [304, 222] on span "f ( x ) = 2 x 2 + 4 x − 6 = 0 ​" at bounding box center [247, 225] width 206 height 13
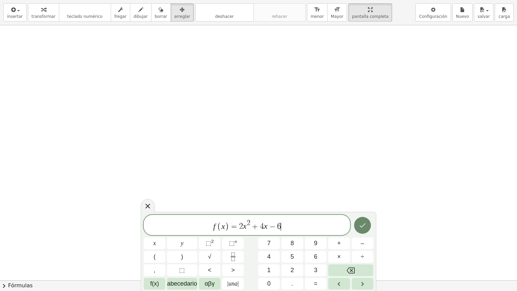
click at [367, 221] on button "Hecho" at bounding box center [362, 225] width 17 height 17
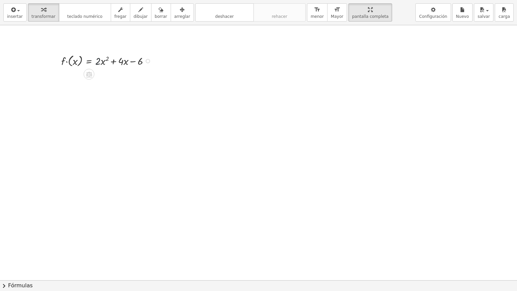
click at [98, 62] on div at bounding box center [108, 61] width 100 height 16
click at [122, 59] on div at bounding box center [108, 61] width 100 height 16
drag, startPoint x: 140, startPoint y: 63, endPoint x: 79, endPoint y: 61, distance: 61.0
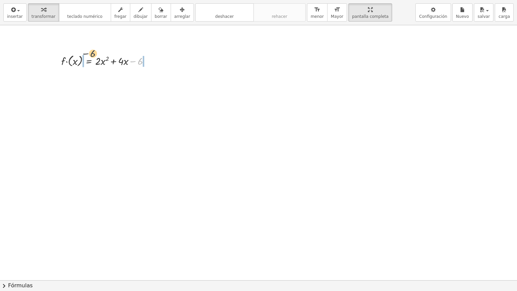
click at [79, 61] on div at bounding box center [108, 61] width 100 height 16
drag, startPoint x: 79, startPoint y: 80, endPoint x: 156, endPoint y: 78, distance: 76.8
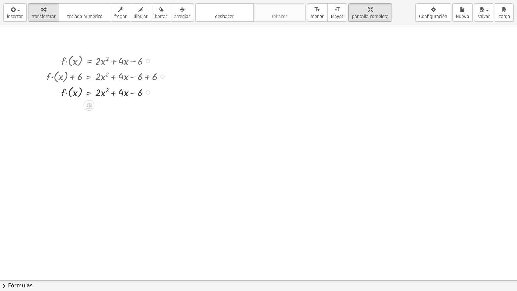
click at [101, 93] on div at bounding box center [107, 92] width 129 height 16
click at [217, 16] on span "deshacer" at bounding box center [224, 16] width 19 height 5
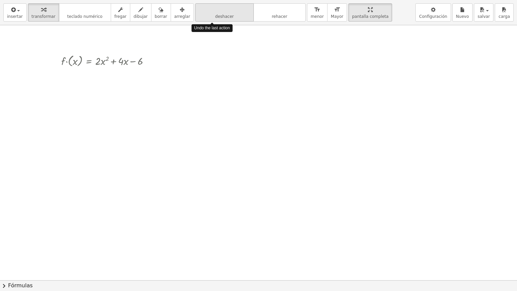
click at [217, 16] on span "deshacer" at bounding box center [224, 16] width 19 height 5
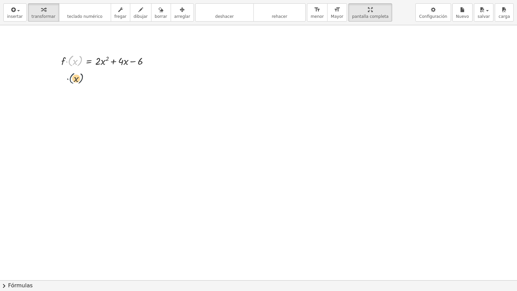
drag, startPoint x: 72, startPoint y: 62, endPoint x: 73, endPoint y: 81, distance: 19.2
drag, startPoint x: 63, startPoint y: 63, endPoint x: 63, endPoint y: 85, distance: 22.2
click at [67, 61] on div at bounding box center [108, 61] width 100 height 16
click at [67, 61] on div at bounding box center [68, 60] width 10 height 18
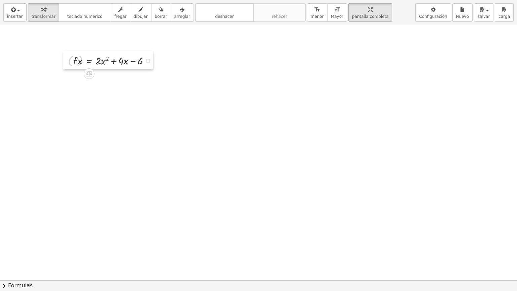
click at [67, 61] on div at bounding box center [68, 60] width 10 height 18
click at [147, 77] on div at bounding box center [148, 76] width 4 height 4
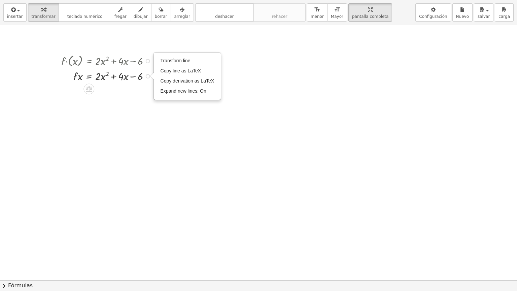
click at [147, 77] on div "Transform line Copy line as LaTeX Copy derivation as LaTeX Expand new lines: On" at bounding box center [148, 76] width 4 height 4
click at [172, 62] on span "Transform line" at bounding box center [176, 60] width 30 height 5
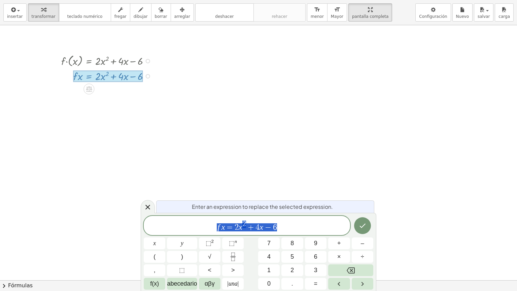
click at [203, 144] on div at bounding box center [258, 280] width 517 height 510
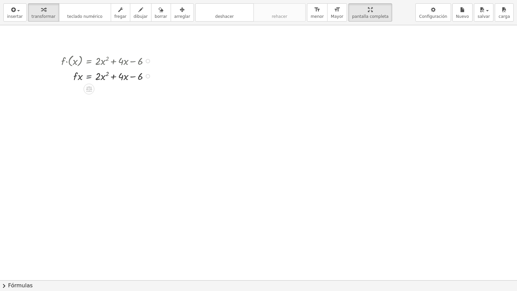
click at [94, 74] on div at bounding box center [108, 75] width 100 height 15
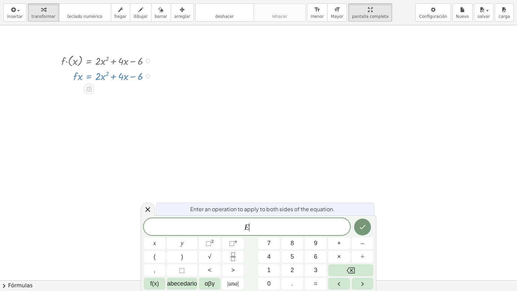
drag, startPoint x: 98, startPoint y: 78, endPoint x: 100, endPoint y: 105, distance: 26.7
click at [100, 105] on div "· f · ( x ) = + · 2 · x 2 + · 4 · x − 6 · f · x = + · 2 · x 2 + · 4 · x − 6 Tra…" at bounding box center [258, 280] width 517 height 510
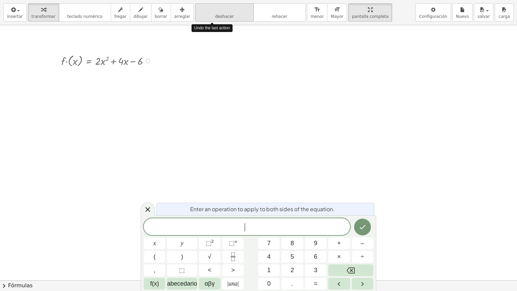
click at [202, 19] on button "deshacer deshacer" at bounding box center [224, 12] width 59 height 18
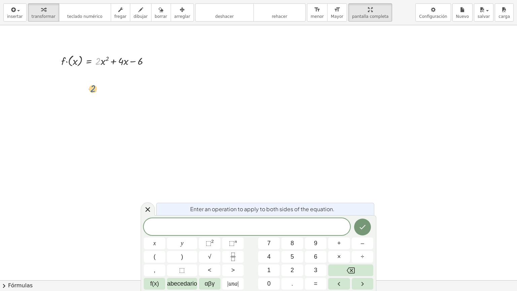
drag, startPoint x: 99, startPoint y: 64, endPoint x: 94, endPoint y: 91, distance: 28.1
click at [99, 60] on div at bounding box center [108, 61] width 100 height 16
click at [105, 60] on div at bounding box center [108, 61] width 100 height 16
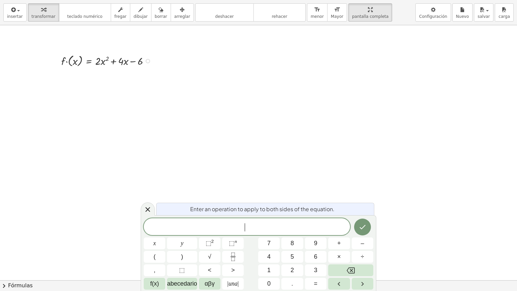
click at [126, 62] on div at bounding box center [108, 61] width 100 height 16
click at [140, 62] on div at bounding box center [108, 61] width 100 height 16
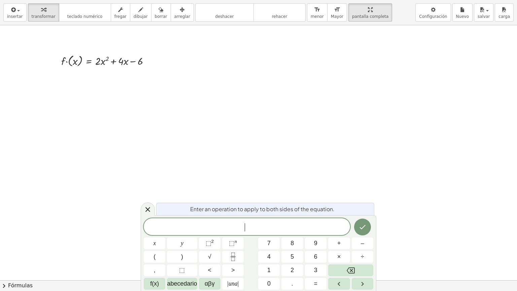
click at [419, 79] on div at bounding box center [258, 280] width 517 height 510
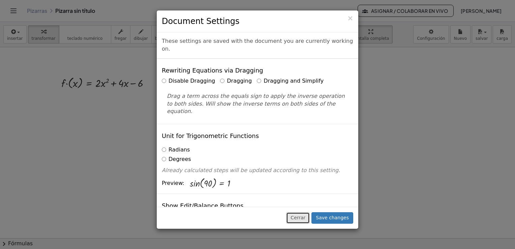
click at [306, 218] on button "Cerrar" at bounding box center [298, 217] width 24 height 11
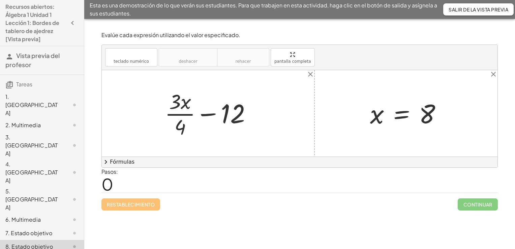
click at [126, 160] on font "Fórmulas" at bounding box center [122, 162] width 25 height 8
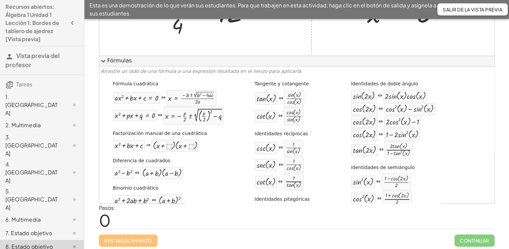
scroll to position [93, 0]
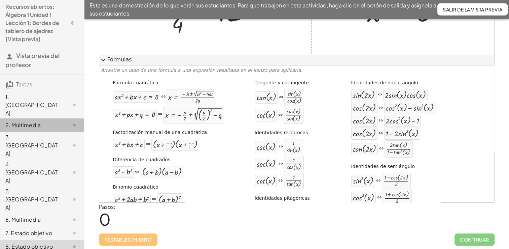
click at [20, 121] on div "2. Multimedia" at bounding box center [32, 125] width 54 height 8
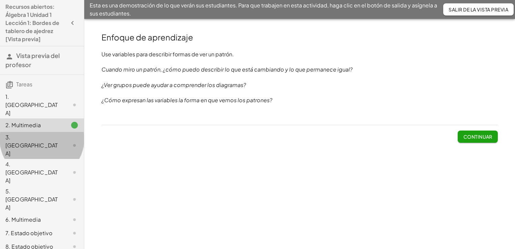
click at [16, 133] on div "3. [GEOGRAPHIC_DATA]" at bounding box center [32, 145] width 54 height 24
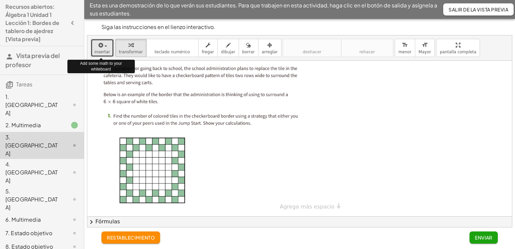
click at [102, 53] on span "insertar" at bounding box center [102, 51] width 16 height 5
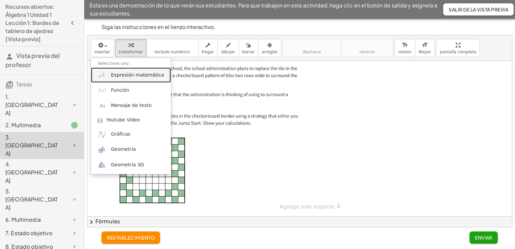
click at [119, 77] on span "Expresión matemática" at bounding box center [137, 75] width 53 height 7
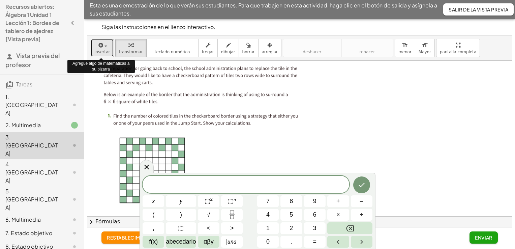
click at [98, 54] on span "insertar" at bounding box center [102, 51] width 16 height 5
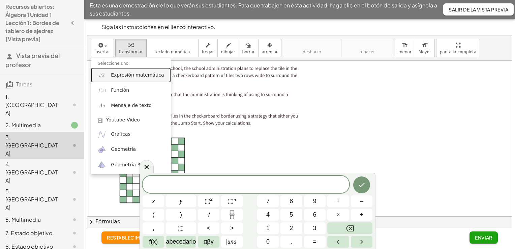
click at [127, 74] on span "Expresión matemática" at bounding box center [137, 75] width 53 height 7
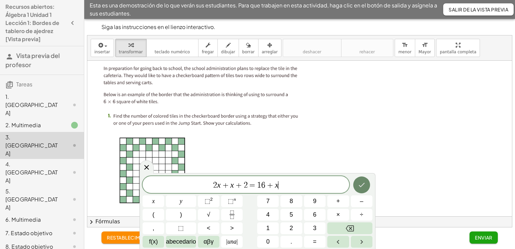
click at [362, 189] on button "Hecho" at bounding box center [361, 184] width 17 height 17
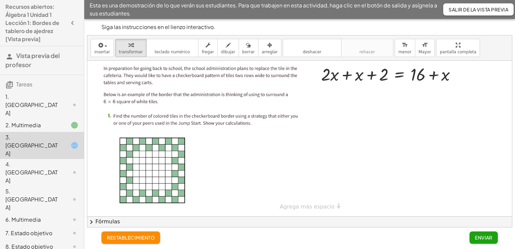
click at [145, 139] on div at bounding box center [206, 138] width 210 height 150
click at [202, 172] on div at bounding box center [206, 138] width 210 height 150
click at [480, 8] on font "Salir de la vista previa" at bounding box center [478, 9] width 60 height 6
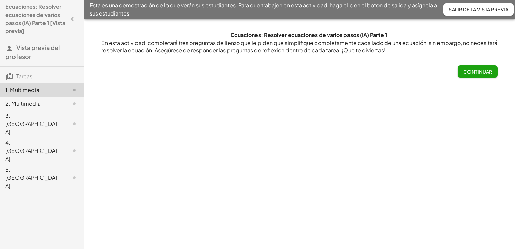
click at [255, 124] on div "Ecuaciones: Resolver ecuaciones de varios pasos (IA) Parte 1 En esta actividad,…" at bounding box center [299, 134] width 430 height 230
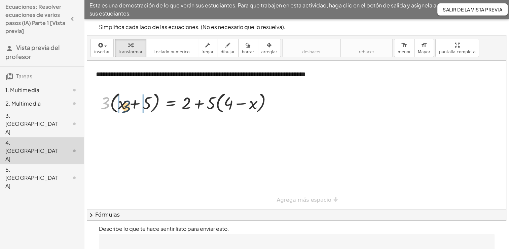
drag, startPoint x: 109, startPoint y: 101, endPoint x: 131, endPoint y: 104, distance: 21.9
click at [131, 104] on div at bounding box center [189, 103] width 184 height 26
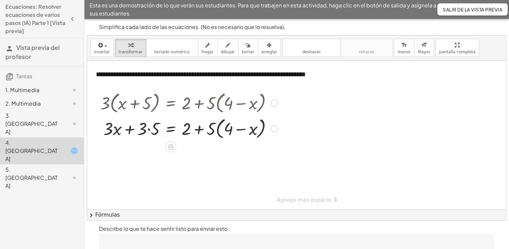
drag, startPoint x: 213, startPoint y: 106, endPoint x: 227, endPoint y: 105, distance: 13.8
click at [227, 105] on div at bounding box center [189, 103] width 184 height 26
drag, startPoint x: 211, startPoint y: 102, endPoint x: 235, endPoint y: 101, distance: 23.6
click at [235, 101] on div at bounding box center [189, 103] width 184 height 26
click at [147, 129] on div at bounding box center [189, 128] width 184 height 26
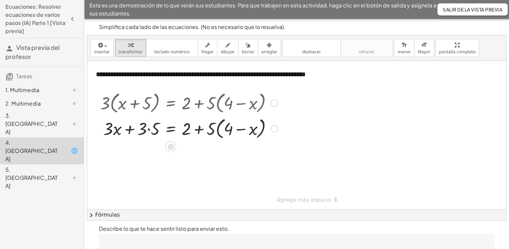
click at [147, 129] on div at bounding box center [189, 128] width 184 height 26
click at [108, 128] on div at bounding box center [189, 128] width 184 height 26
click at [152, 126] on div at bounding box center [189, 128] width 184 height 26
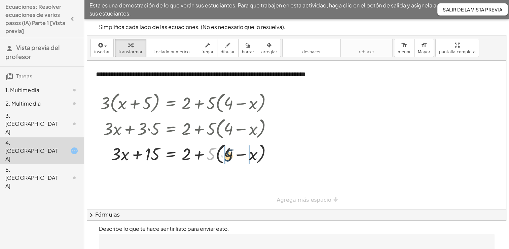
drag, startPoint x: 215, startPoint y: 154, endPoint x: 232, endPoint y: 156, distance: 17.6
click at [232, 156] on div at bounding box center [189, 153] width 184 height 26
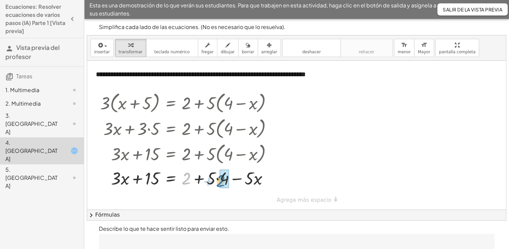
drag, startPoint x: 188, startPoint y: 179, endPoint x: 224, endPoint y: 183, distance: 35.5
click at [224, 178] on div at bounding box center [194, 177] width 194 height 23
click at [224, 178] on div at bounding box center [190, 177] width 186 height 23
drag, startPoint x: 187, startPoint y: 183, endPoint x: 154, endPoint y: 188, distance: 33.3
click at [154, 188] on div at bounding box center [190, 177] width 186 height 23
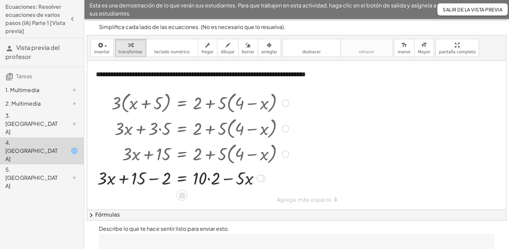
click at [150, 176] on div at bounding box center [193, 177] width 198 height 23
click at [150, 176] on div at bounding box center [200, 177] width 184 height 23
click at [213, 183] on div at bounding box center [200, 177] width 184 height 23
drag, startPoint x: 244, startPoint y: 179, endPoint x: 145, endPoint y: 181, distance: 99.0
click at [145, 181] on div at bounding box center [200, 177] width 184 height 23
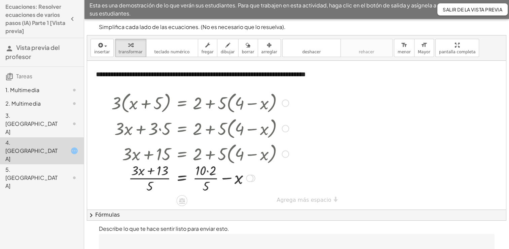
click at [145, 181] on div at bounding box center [200, 177] width 184 height 34
drag, startPoint x: 151, startPoint y: 186, endPoint x: 267, endPoint y: 184, distance: 116.2
click at [267, 184] on div at bounding box center [200, 177] width 184 height 34
drag, startPoint x: 211, startPoint y: 185, endPoint x: 259, endPoint y: 180, distance: 48.0
click at [259, 180] on div at bounding box center [200, 177] width 184 height 34
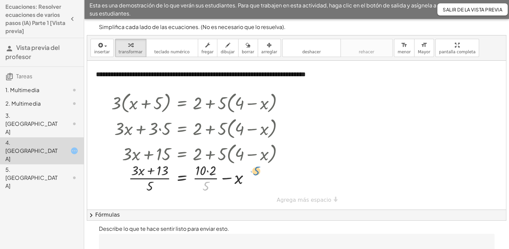
drag, startPoint x: 204, startPoint y: 186, endPoint x: 255, endPoint y: 170, distance: 52.7
click at [255, 170] on div at bounding box center [200, 177] width 184 height 34
drag, startPoint x: 210, startPoint y: 187, endPoint x: 261, endPoint y: 178, distance: 52.3
click at [261, 178] on div at bounding box center [200, 177] width 184 height 34
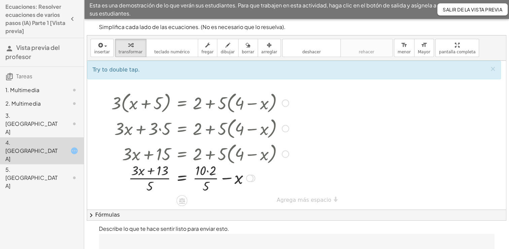
click at [251, 177] on div at bounding box center [249, 177] width 7 height 7
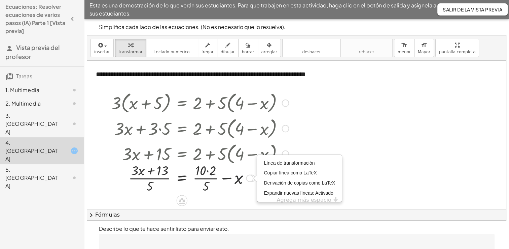
click at [237, 188] on div at bounding box center [200, 177] width 184 height 34
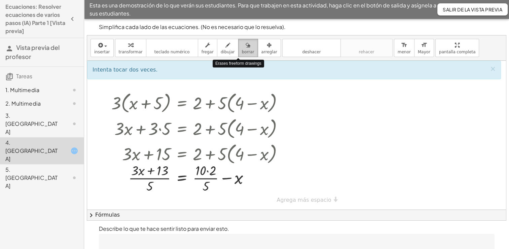
click at [242, 54] on span "borrar" at bounding box center [248, 51] width 12 height 5
click at [207, 185] on div at bounding box center [296, 135] width 419 height 148
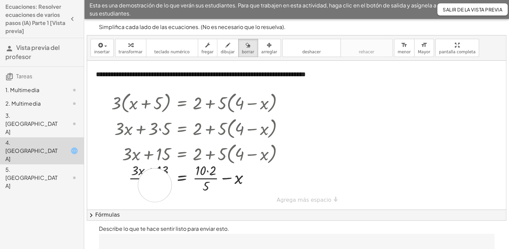
click at [155, 185] on div at bounding box center [296, 135] width 419 height 148
click at [195, 203] on div at bounding box center [296, 135] width 419 height 148
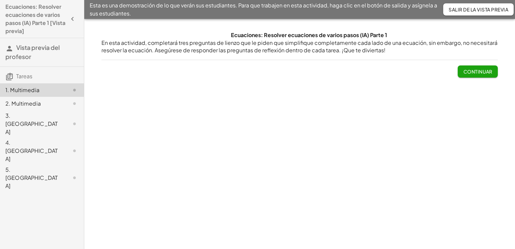
click at [161, 71] on div "Continuar" at bounding box center [299, 69] width 396 height 18
click at [500, 138] on div "Ecuaciones: Resolver ecuaciones de varios pasos (IA) Parte 1 En esta actividad,…" at bounding box center [299, 134] width 430 height 230
drag, startPoint x: 473, startPoint y: 128, endPoint x: 516, endPoint y: 114, distance: 44.7
click at [514, 114] on html "Ecuaciones: Resolver ecuaciones de varios pasos (IA) Parte 1 [Vista previa] Vis…" at bounding box center [257, 124] width 515 height 249
drag, startPoint x: 514, startPoint y: 114, endPoint x: 490, endPoint y: 76, distance: 45.1
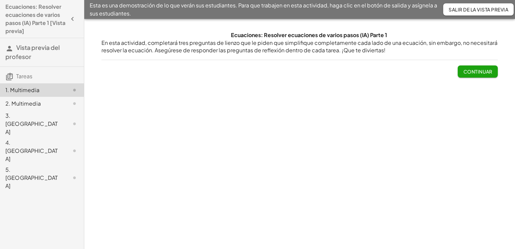
click at [490, 76] on div "Ecuaciones: Resolver ecuaciones de varios pasos (IA) Parte 1 En esta actividad,…" at bounding box center [299, 134] width 430 height 230
click at [490, 76] on button "Continuar" at bounding box center [477, 71] width 40 height 12
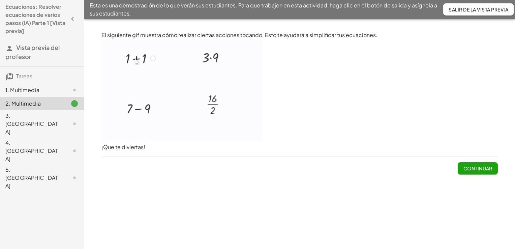
click at [216, 61] on img at bounding box center [181, 90] width 161 height 102
click at [478, 168] on font "Continuar" at bounding box center [477, 168] width 29 height 6
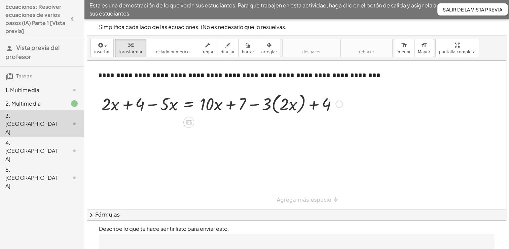
click at [212, 107] on div at bounding box center [222, 104] width 248 height 26
drag, startPoint x: 212, startPoint y: 107, endPoint x: 171, endPoint y: 107, distance: 40.7
click at [171, 107] on div at bounding box center [222, 104] width 248 height 26
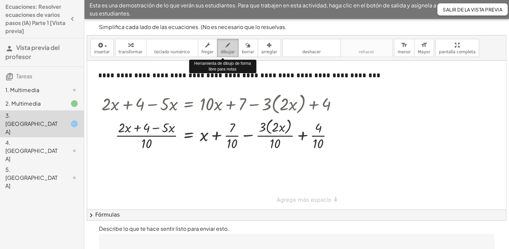
click at [217, 53] on button "dibujar" at bounding box center [228, 48] width 22 height 18
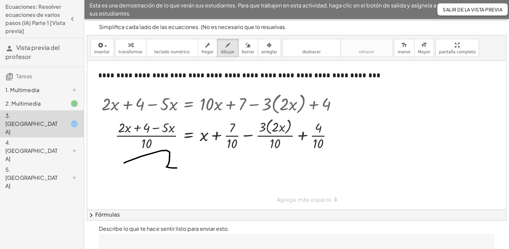
drag, startPoint x: 124, startPoint y: 162, endPoint x: 177, endPoint y: 167, distance: 52.8
click at [177, 167] on div at bounding box center [296, 135] width 419 height 148
click at [242, 51] on span "borrar" at bounding box center [248, 51] width 12 height 5
drag, startPoint x: 176, startPoint y: 172, endPoint x: 123, endPoint y: 162, distance: 54.4
click at [123, 162] on div at bounding box center [296, 135] width 419 height 148
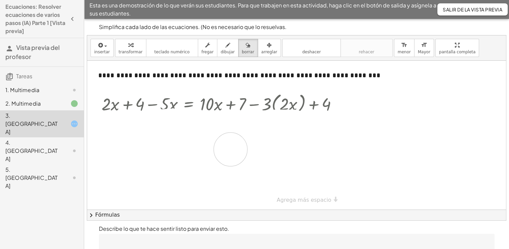
drag, startPoint x: 150, startPoint y: 133, endPoint x: 228, endPoint y: 148, distance: 79.0
click at [228, 148] on div at bounding box center [296, 135] width 419 height 148
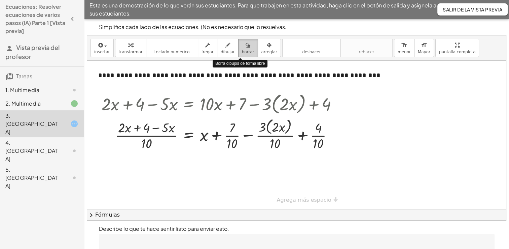
click at [242, 53] on span "borrar" at bounding box center [248, 51] width 12 height 5
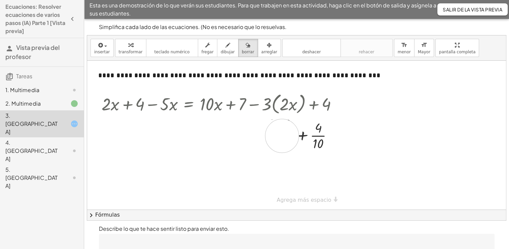
drag, startPoint x: 128, startPoint y: 134, endPoint x: 284, endPoint y: 135, distance: 155.9
click at [284, 135] on div at bounding box center [296, 135] width 419 height 148
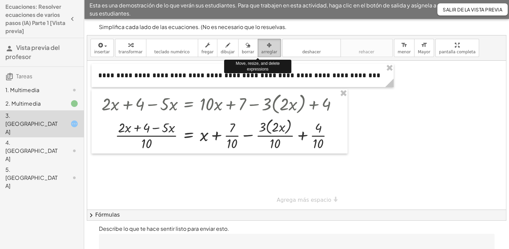
click at [258, 45] on button "arreglar" at bounding box center [269, 48] width 23 height 18
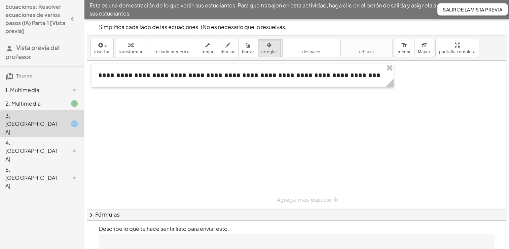
click at [155, 118] on div at bounding box center [296, 135] width 419 height 148
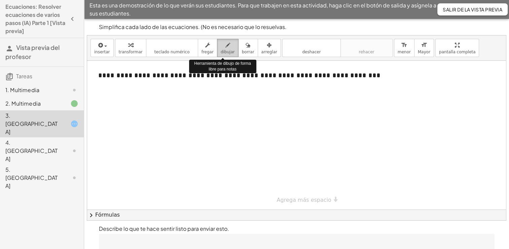
click at [222, 49] on span "dibujar" at bounding box center [228, 51] width 14 height 5
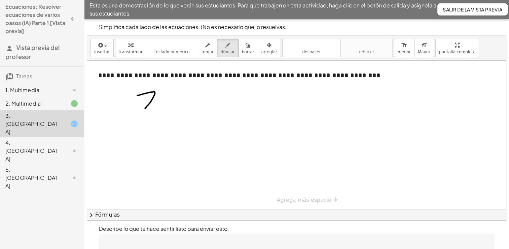
drag, startPoint x: 137, startPoint y: 95, endPoint x: 145, endPoint y: 108, distance: 15.5
click at [145, 108] on div at bounding box center [296, 135] width 419 height 148
drag, startPoint x: 172, startPoint y: 95, endPoint x: 187, endPoint y: 105, distance: 17.5
click at [187, 105] on div at bounding box center [296, 135] width 419 height 148
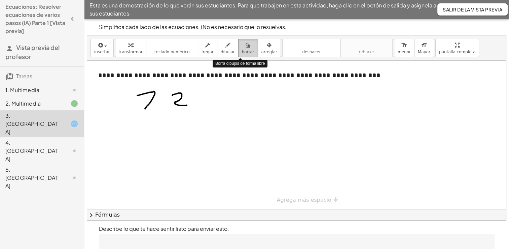
click at [246, 47] on icon "button" at bounding box center [248, 45] width 5 height 8
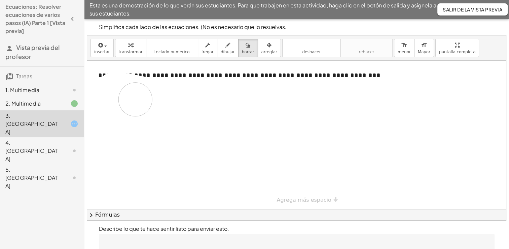
drag, startPoint x: 188, startPoint y: 95, endPoint x: 136, endPoint y: 99, distance: 52.4
click at [136, 99] on div at bounding box center [296, 135] width 419 height 148
click at [106, 47] on div "button" at bounding box center [102, 45] width 16 height 8
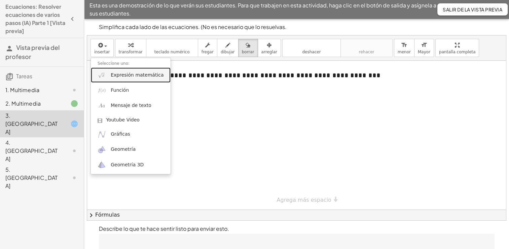
click at [133, 76] on span "Expresión matemática" at bounding box center [137, 75] width 53 height 7
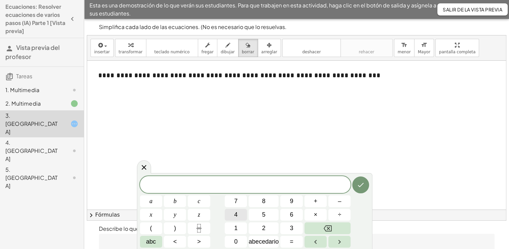
click at [243, 214] on button "4" at bounding box center [236, 214] width 22 height 12
click at [148, 215] on button "x" at bounding box center [151, 214] width 22 height 12
click at [311, 201] on button "+" at bounding box center [316, 201] width 22 height 12
click at [265, 201] on span "8" at bounding box center [263, 200] width 3 height 9
click at [316, 201] on span "+" at bounding box center [316, 200] width 4 height 9
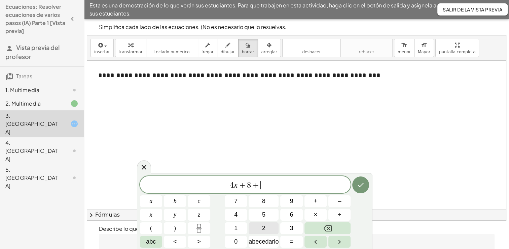
click at [259, 224] on button "2" at bounding box center [264, 228] width 30 height 12
click at [154, 215] on button "x" at bounding box center [151, 214] width 22 height 12
click at [295, 241] on button "=" at bounding box center [291, 241] width 22 height 12
click at [270, 199] on div "4 x + 8 + 2 x = ​ a b c x y z 7 8 9 + – 4 5 6 × ÷ ( ) 1 2 3 abc < > 0 abecedari…" at bounding box center [255, 211] width 230 height 71
click at [243, 226] on button "1" at bounding box center [236, 228] width 22 height 12
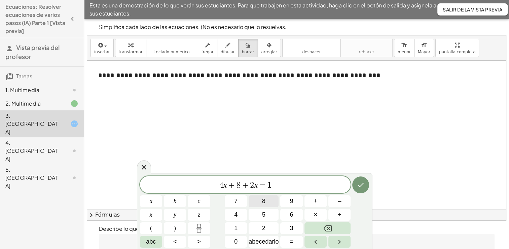
click at [257, 205] on button "8" at bounding box center [264, 201] width 30 height 12
click at [362, 187] on icon "Hecho" at bounding box center [361, 184] width 8 height 8
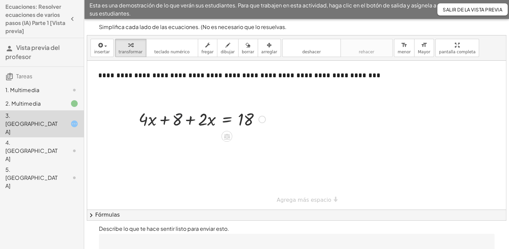
click at [174, 119] on div at bounding box center [202, 118] width 134 height 23
drag, startPoint x: 176, startPoint y: 119, endPoint x: 277, endPoint y: 119, distance: 101.0
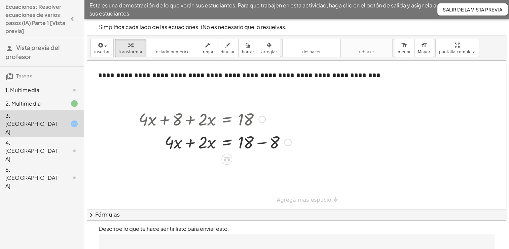
click at [256, 144] on div at bounding box center [215, 141] width 160 height 23
click at [227, 142] on div "+ · 4 · x 8 + · 2 · x = 18 + − 10" at bounding box center [227, 142] width 0 height 0
click at [190, 145] on div at bounding box center [202, 141] width 134 height 23
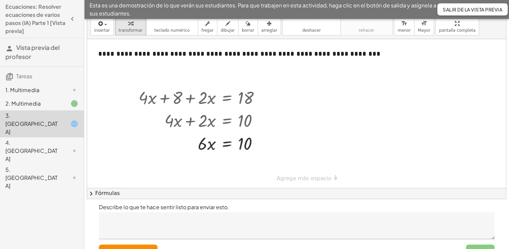
scroll to position [23, 0]
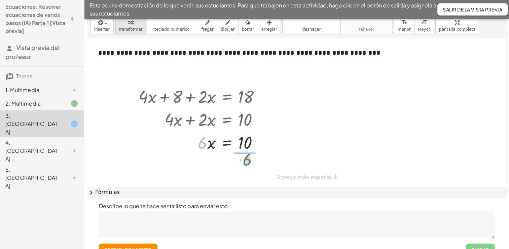
drag, startPoint x: 200, startPoint y: 144, endPoint x: 244, endPoint y: 161, distance: 47.7
click at [245, 172] on div at bounding box center [202, 170] width 134 height 34
click at [245, 172] on div at bounding box center [205, 170] width 140 height 34
click at [251, 170] on div at bounding box center [205, 170] width 140 height 34
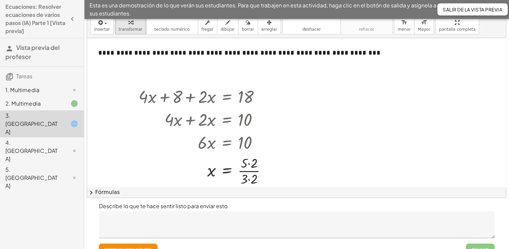
click at [296, 179] on div "**********" at bounding box center [296, 187] width 419 height 298
click at [246, 168] on div at bounding box center [205, 170] width 140 height 34
click at [247, 174] on div at bounding box center [205, 170] width 140 height 34
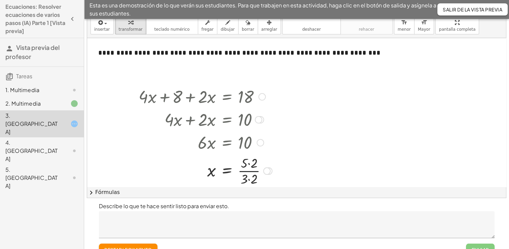
click at [249, 180] on div at bounding box center [205, 170] width 140 height 34
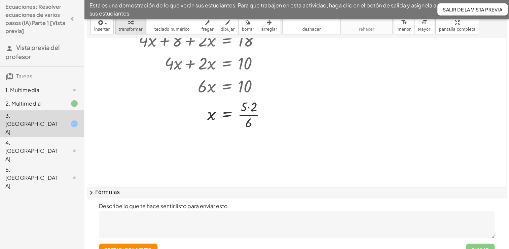
scroll to position [59, 0]
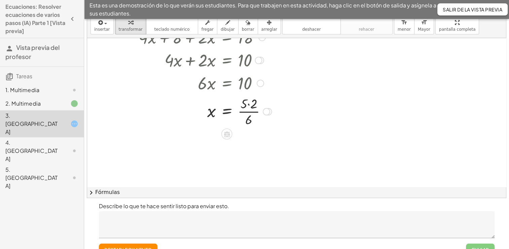
click at [251, 117] on div at bounding box center [205, 111] width 140 height 34
click at [250, 102] on div at bounding box center [205, 111] width 140 height 34
click at [250, 102] on div at bounding box center [202, 111] width 134 height 34
click at [244, 105] on div at bounding box center [202, 111] width 134 height 34
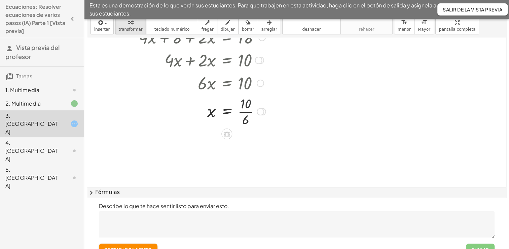
click at [244, 105] on div at bounding box center [202, 111] width 134 height 34
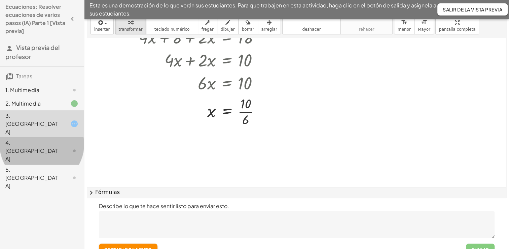
click at [26, 138] on div "4. [GEOGRAPHIC_DATA]" at bounding box center [32, 150] width 54 height 24
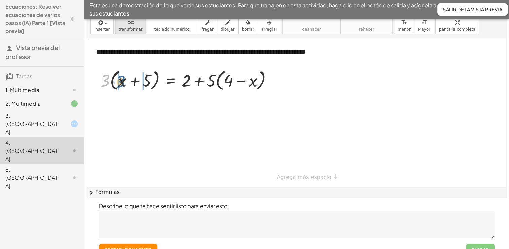
drag, startPoint x: 104, startPoint y: 84, endPoint x: 122, endPoint y: 86, distance: 18.2
click at [122, 86] on div at bounding box center [189, 80] width 184 height 26
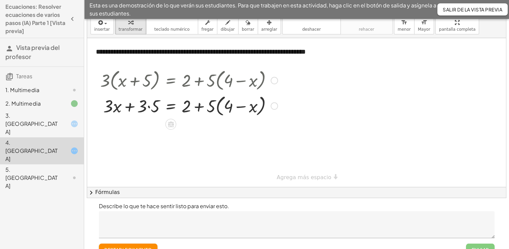
drag, startPoint x: 214, startPoint y: 79, endPoint x: 237, endPoint y: 84, distance: 23.9
click at [237, 84] on div at bounding box center [189, 80] width 184 height 26
click at [211, 82] on div at bounding box center [189, 80] width 184 height 26
click at [152, 107] on div at bounding box center [189, 106] width 184 height 26
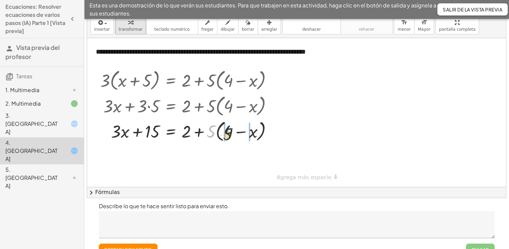
drag, startPoint x: 213, startPoint y: 129, endPoint x: 230, endPoint y: 131, distance: 17.1
click at [230, 131] on div at bounding box center [189, 131] width 184 height 26
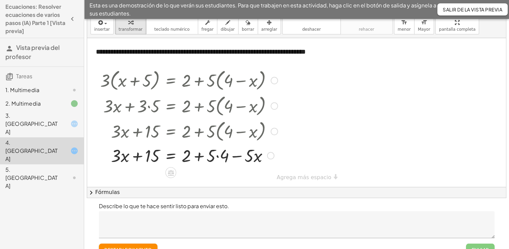
click at [221, 157] on div at bounding box center [189, 154] width 184 height 23
click at [188, 156] on div at bounding box center [189, 154] width 184 height 23
click at [220, 160] on div at bounding box center [189, 154] width 184 height 23
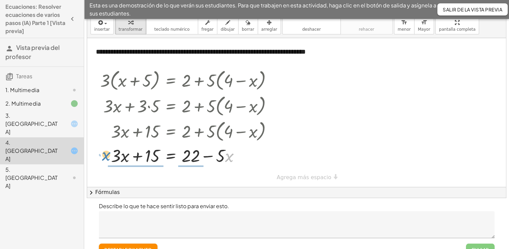
drag, startPoint x: 226, startPoint y: 158, endPoint x: 103, endPoint y: 157, distance: 123.6
click at [103, 157] on div at bounding box center [189, 154] width 184 height 23
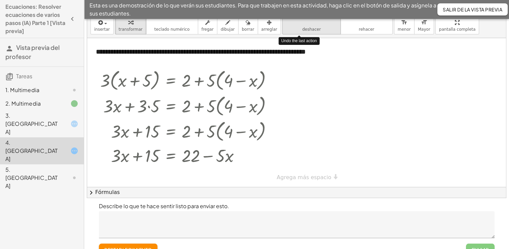
click at [283, 27] on button "deshacer deshacer" at bounding box center [312, 25] width 59 height 18
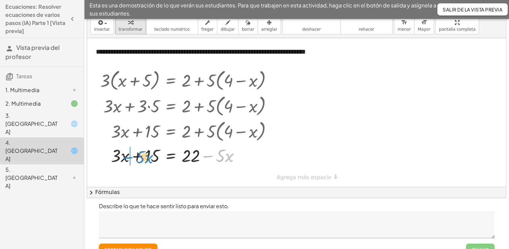
drag, startPoint x: 210, startPoint y: 154, endPoint x: 129, endPoint y: 156, distance: 80.8
click at [129, 156] on div at bounding box center [189, 154] width 199 height 23
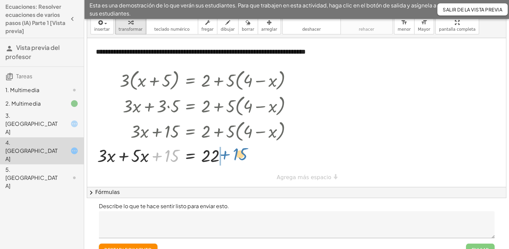
drag, startPoint x: 161, startPoint y: 156, endPoint x: 229, endPoint y: 154, distance: 68.4
click at [229, 154] on div at bounding box center [197, 154] width 207 height 23
click at [152, 157] on div at bounding box center [209, 154] width 184 height 23
click at [226, 154] on div at bounding box center [209, 154] width 184 height 23
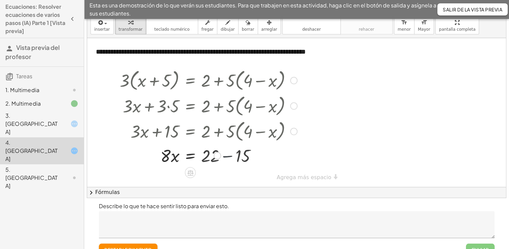
click at [226, 154] on div at bounding box center [209, 154] width 184 height 23
click at [175, 160] on div at bounding box center [209, 154] width 184 height 23
drag, startPoint x: 165, startPoint y: 154, endPoint x: 206, endPoint y: 168, distance: 43.3
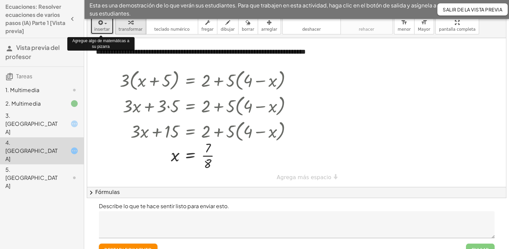
click at [101, 29] on span "insertar" at bounding box center [102, 29] width 16 height 5
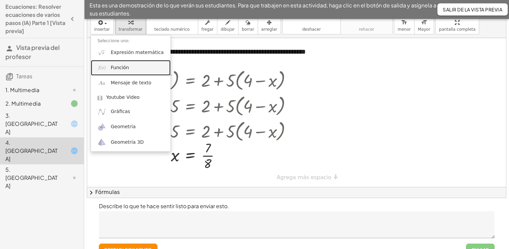
click at [114, 72] on link "Función" at bounding box center [131, 67] width 80 height 15
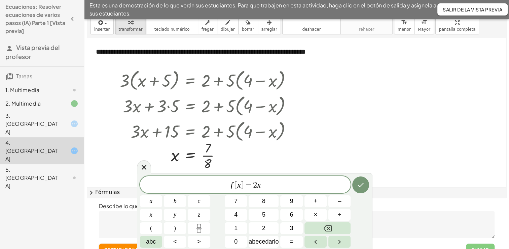
scroll to position [34, 0]
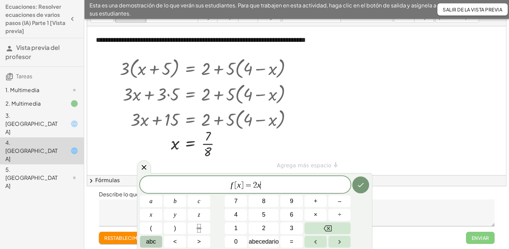
click at [148, 242] on span "abc" at bounding box center [151, 241] width 10 height 9
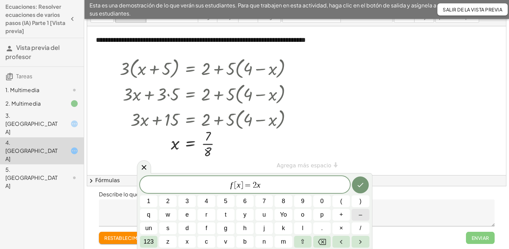
click at [148, 242] on span "123" at bounding box center [149, 241] width 10 height 9
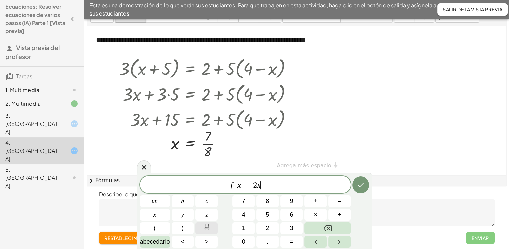
click at [206, 226] on icon "Fracción" at bounding box center [207, 228] width 8 height 8
click at [270, 186] on span "f [ x ] = 2 x ​" at bounding box center [245, 184] width 211 height 9
click at [246, 184] on span "+" at bounding box center [250, 185] width 10 height 8
click at [155, 239] on span "abecedario" at bounding box center [155, 241] width 30 height 9
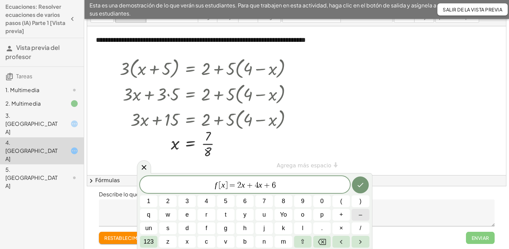
click at [155, 239] on button "123" at bounding box center [149, 241] width 18 height 12
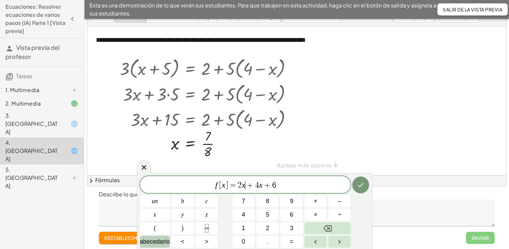
click at [155, 239] on span "abecedario" at bounding box center [155, 241] width 30 height 9
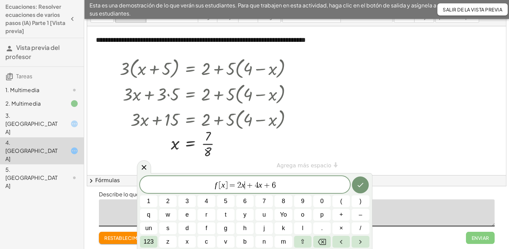
click at [121, 212] on textarea at bounding box center [297, 212] width 396 height 27
click at [361, 188] on icon "Hecho" at bounding box center [361, 184] width 8 height 8
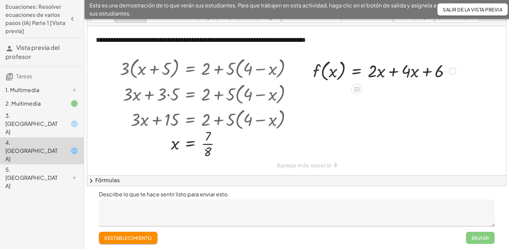
click at [374, 74] on div at bounding box center [385, 71] width 150 height 26
click at [386, 73] on div at bounding box center [385, 71] width 150 height 26
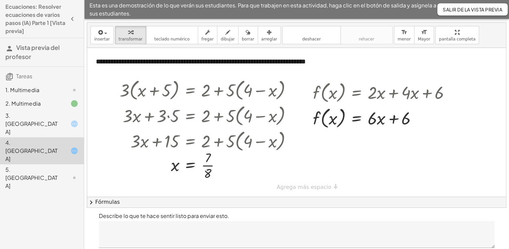
scroll to position [12, 0]
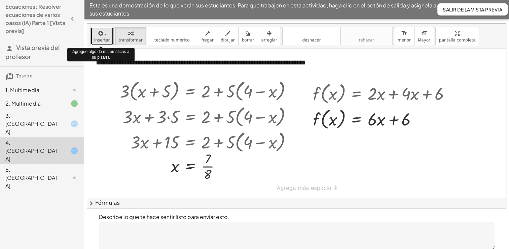
click at [94, 41] on span "insertar" at bounding box center [102, 40] width 16 height 5
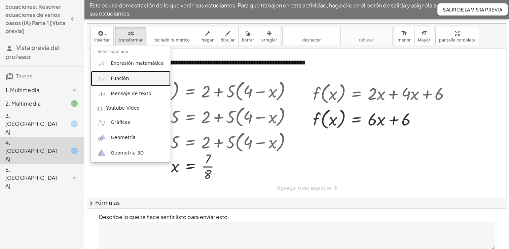
click at [125, 79] on span "Función" at bounding box center [120, 78] width 18 height 7
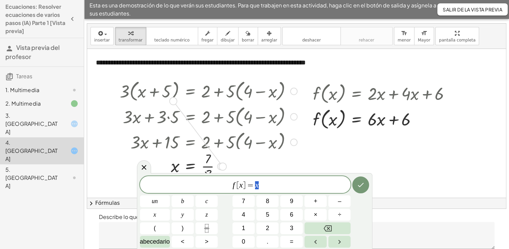
drag, startPoint x: 226, startPoint y: 164, endPoint x: 176, endPoint y: 97, distance: 83.6
click at [191, 91] on div "· 3 · ( + x + 5 ) = + 2 + · 5 · ( + 4 − x ) + · 3 · x + · 3 · 5 = + 2 + · 5 · (…" at bounding box center [191, 91] width 0 height 0
drag, startPoint x: 222, startPoint y: 163, endPoint x: 293, endPoint y: 142, distance: 73.5
click at [191, 91] on div "· 3 · ( + x + 5 ) = + 2 + · 5 · ( + 4 − x ) + · 3 · x + · 3 · 5 = + 2 + · 5 · (…" at bounding box center [191, 91] width 0 height 0
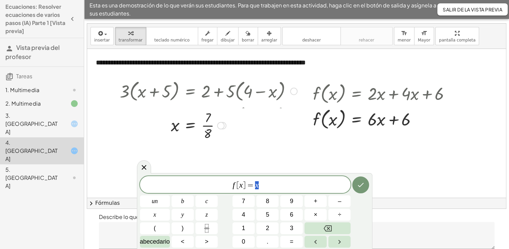
drag, startPoint x: 224, startPoint y: 166, endPoint x: 222, endPoint y: 125, distance: 41.8
click at [222, 125] on div at bounding box center [220, 125] width 7 height 7
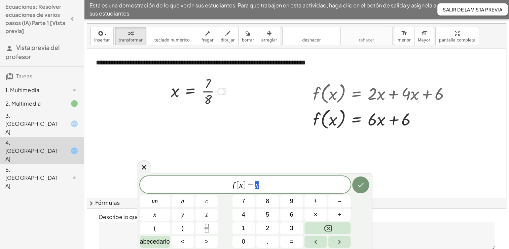
drag, startPoint x: 221, startPoint y: 115, endPoint x: 218, endPoint y: 86, distance: 30.1
click at [191, 91] on div "x = · 8 7 ·" at bounding box center [191, 91] width 0 height 0
drag, startPoint x: 223, startPoint y: 94, endPoint x: 245, endPoint y: 91, distance: 22.1
click at [245, 91] on div "**********" at bounding box center [296, 123] width 419 height 148
drag, startPoint x: 225, startPoint y: 95, endPoint x: 134, endPoint y: 85, distance: 91.2
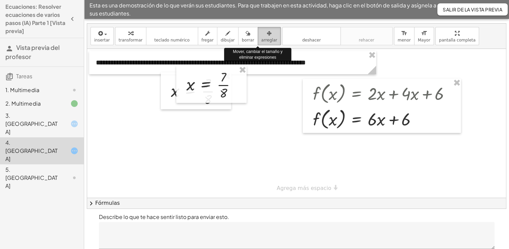
click at [262, 41] on span "arreglar" at bounding box center [270, 40] width 16 height 5
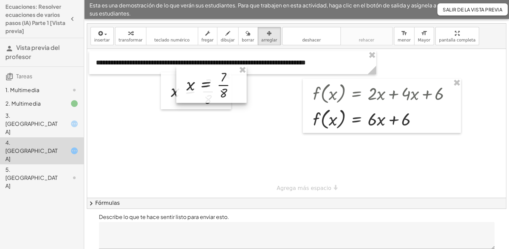
click at [237, 92] on div at bounding box center [211, 84] width 70 height 37
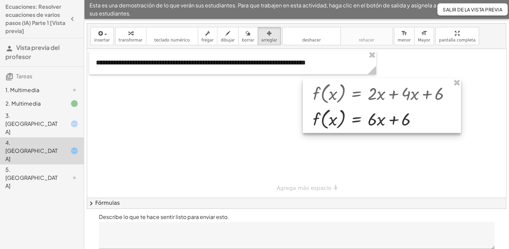
click at [386, 122] on div at bounding box center [382, 105] width 158 height 54
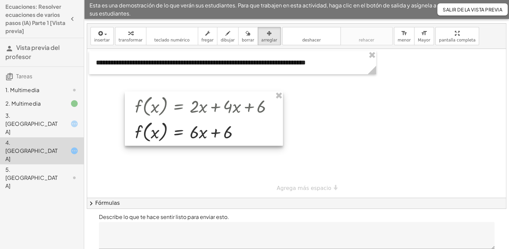
drag, startPoint x: 316, startPoint y: 123, endPoint x: 137, endPoint y: 135, distance: 179.6
click at [137, 135] on div at bounding box center [204, 118] width 158 height 54
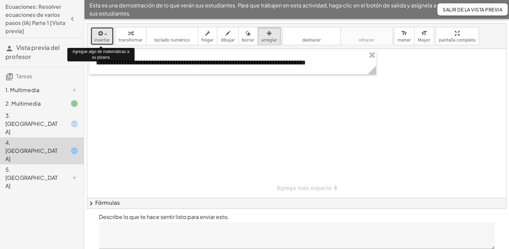
click at [101, 40] on span "insertar" at bounding box center [102, 40] width 16 height 5
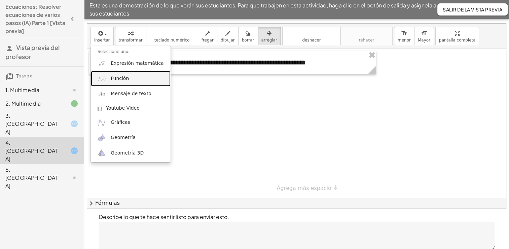
click at [120, 74] on link "Función" at bounding box center [131, 78] width 80 height 15
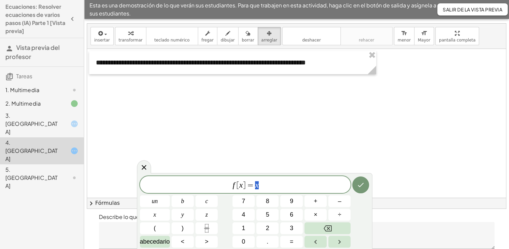
click at [104, 45] on div "insertar Seleccione uno: Expresión matemática Función Mensaje de texto Youtube …" at bounding box center [296, 36] width 419 height 25
click at [105, 41] on span "insertar" at bounding box center [102, 40] width 16 height 5
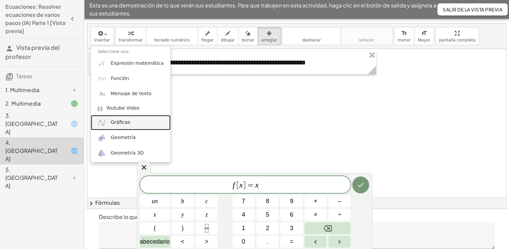
click at [127, 123] on span "Gráficas" at bounding box center [121, 122] width 20 height 7
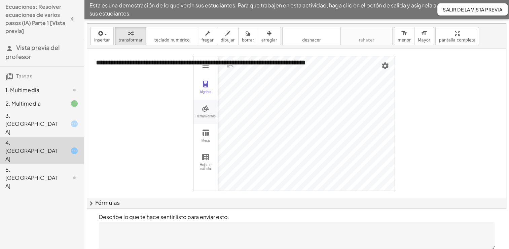
click at [207, 106] on img "Calculadora gráfica" at bounding box center [206, 108] width 8 height 8
click at [205, 140] on div "Mesa" at bounding box center [206, 142] width 22 height 9
click at [204, 157] on img "Calculadora gráfica" at bounding box center [206, 157] width 8 height 8
click at [207, 119] on div "Herramientas" at bounding box center [206, 118] width 22 height 9
click at [209, 92] on div "Álgebra" at bounding box center [206, 94] width 22 height 9
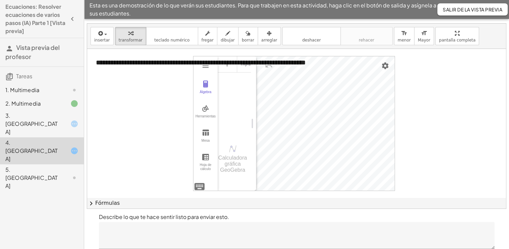
click at [228, 146] on div "Calculadora gráfica GeoGebra" at bounding box center [234, 158] width 33 height 30
click at [204, 109] on img "Calculadora gráfica" at bounding box center [206, 108] width 8 height 8
click at [235, 114] on img "Punto. Seleccionar posición o línea, función o curva" at bounding box center [236, 111] width 27 height 11
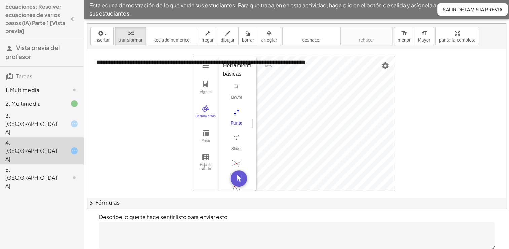
click at [284, 128] on div "Álgebra Herramientas Mesa Hoja de cálculo Entrada... Calculadora gráfica GeoGeb…" at bounding box center [294, 123] width 201 height 134
click at [235, 136] on img "Slider. Seleccionar posición" at bounding box center [236, 137] width 27 height 11
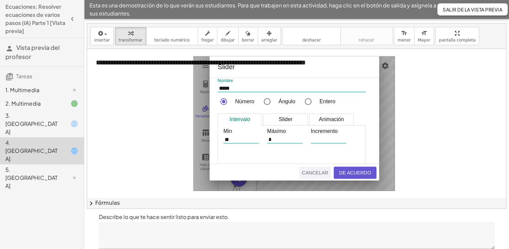
click at [322, 173] on div "Cancelar" at bounding box center [315, 172] width 26 height 5
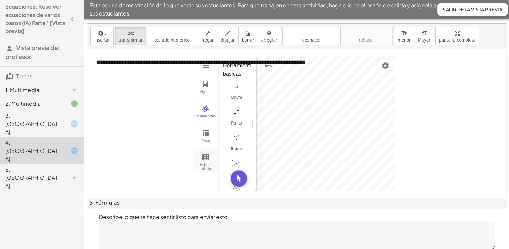
click at [205, 164] on div "Hoja de cálculo" at bounding box center [206, 167] width 22 height 9
click at [188, 199] on button "chevron_right Fórmulas" at bounding box center [296, 202] width 419 height 11
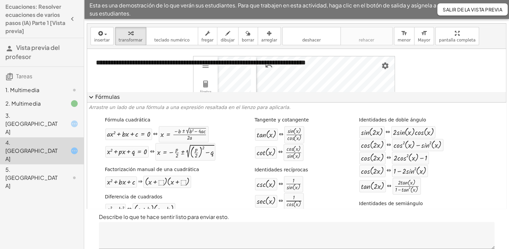
click at [439, 68] on div at bounding box center [296, 130] width 419 height 162
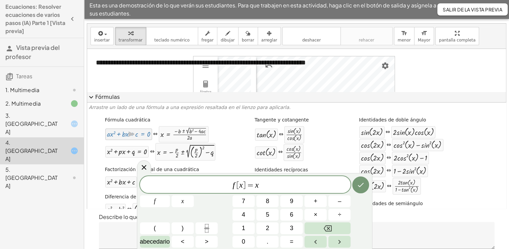
click at [135, 137] on div at bounding box center [128, 134] width 43 height 8
click at [273, 183] on span "f [ x ] = x" at bounding box center [245, 184] width 211 height 9
click at [119, 131] on div at bounding box center [128, 134] width 43 height 8
click at [121, 135] on div at bounding box center [128, 134] width 43 height 8
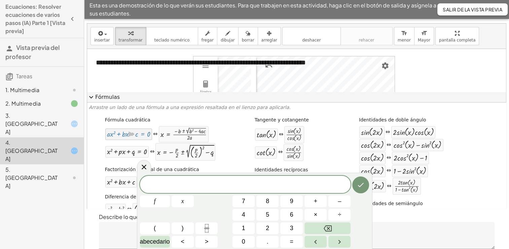
click at [121, 135] on div at bounding box center [128, 134] width 43 height 8
drag, startPoint x: 121, startPoint y: 135, endPoint x: 170, endPoint y: 170, distance: 60.6
click at [170, 170] on div "Fórmula cuadrática + · a · x 2 + · b · x + c = 0 ⇔ x = · ( − b ± 2 √ ( + b 2 − …" at bounding box center [297, 225] width 416 height 222
click at [356, 188] on button "Hecho" at bounding box center [361, 184] width 17 height 17
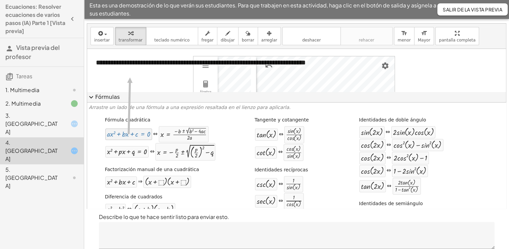
drag, startPoint x: 136, startPoint y: 134, endPoint x: 128, endPoint y: 77, distance: 58.1
drag, startPoint x: 115, startPoint y: 134, endPoint x: 119, endPoint y: 74, distance: 60.4
click at [132, 72] on div "**********" at bounding box center [232, 62] width 287 height 23
click at [131, 76] on div at bounding box center [296, 130] width 419 height 162
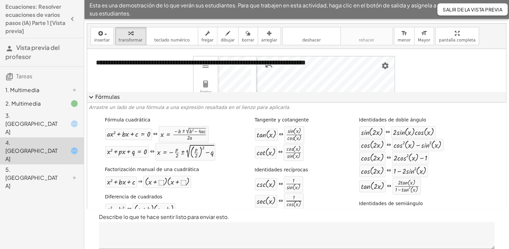
click at [131, 76] on div at bounding box center [296, 130] width 419 height 162
click at [91, 96] on span "expand_more" at bounding box center [91, 97] width 8 height 8
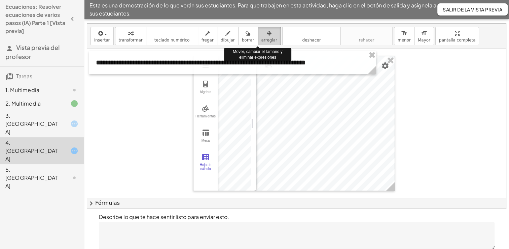
click at [262, 39] on span "arreglar" at bounding box center [270, 40] width 16 height 5
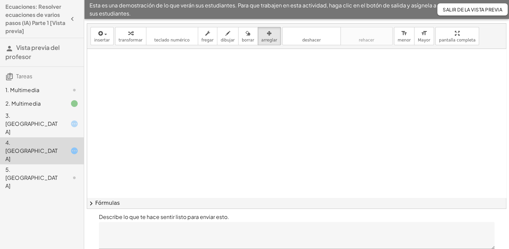
click at [93, 205] on span "chevron_right" at bounding box center [91, 203] width 8 height 8
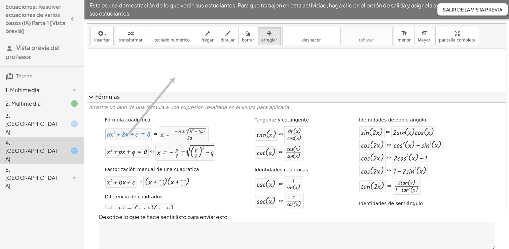
drag, startPoint x: 141, startPoint y: 135, endPoint x: 174, endPoint y: 76, distance: 68.2
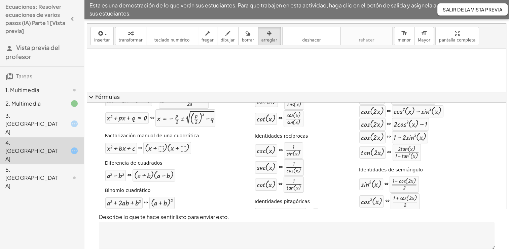
scroll to position [0, 0]
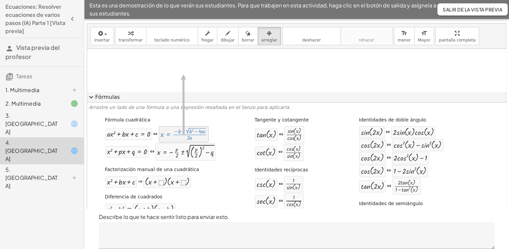
drag, startPoint x: 179, startPoint y: 136, endPoint x: 183, endPoint y: 74, distance: 61.4
drag, startPoint x: 176, startPoint y: 131, endPoint x: 178, endPoint y: 238, distance: 107.1
click at [178, 238] on div "Simplifica cada lado de las ecuaciones. (No es necesario que lo resuelva). inse…" at bounding box center [296, 139] width 425 height 264
click at [127, 139] on div "+ · a · x 2 + · b · x + c = 0" at bounding box center [128, 133] width 47 height 11
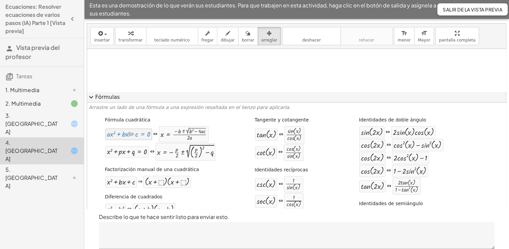
click at [127, 139] on div "+ · a · x 2 + · b · x + c = 0" at bounding box center [128, 133] width 47 height 11
drag, startPoint x: 127, startPoint y: 139, endPoint x: 149, endPoint y: 134, distance: 22.5
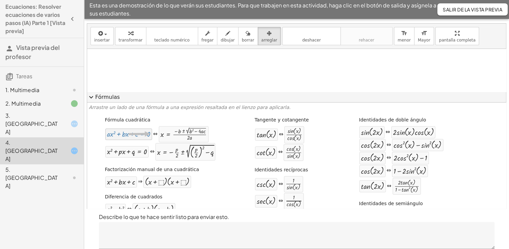
click at [149, 134] on div "+ · a · x 2 + · b · x + c = 0" at bounding box center [128, 133] width 47 height 11
click at [28, 165] on div "5. Lienzo" at bounding box center [32, 177] width 54 height 24
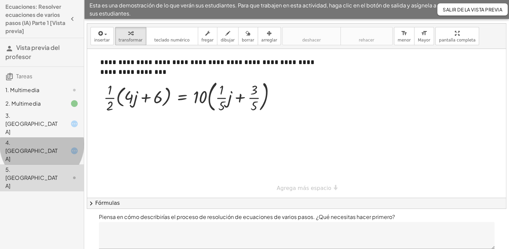
click at [31, 138] on div "4. Lienzo" at bounding box center [32, 150] width 54 height 24
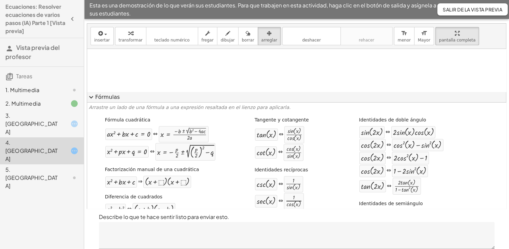
drag, startPoint x: 452, startPoint y: 36, endPoint x: 453, endPoint y: 61, distance: 25.0
click at [453, 61] on div "insertar Seleccione uno: Expresión matemática Función Mensaje de texto Youtube …" at bounding box center [296, 116] width 419 height 185
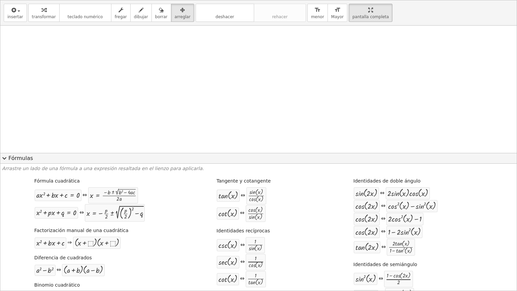
click at [70, 79] on div at bounding box center [258, 107] width 517 height 162
click at [65, 198] on div at bounding box center [57, 195] width 43 height 8
drag, startPoint x: 65, startPoint y: 198, endPoint x: 106, endPoint y: 113, distance: 94.7
click at [106, 113] on div at bounding box center [258, 107] width 517 height 162
click at [65, 193] on div at bounding box center [57, 195] width 43 height 8
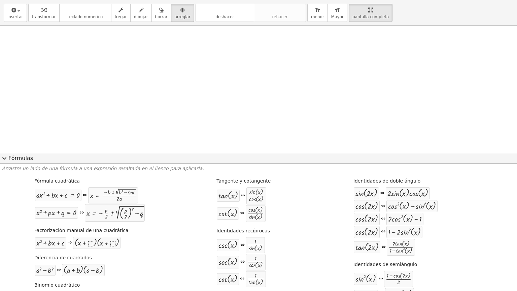
drag, startPoint x: 65, startPoint y: 193, endPoint x: 17, endPoint y: 97, distance: 107.2
click at [17, 97] on div at bounding box center [258, 107] width 517 height 162
drag, startPoint x: 251, startPoint y: 196, endPoint x: 307, endPoint y: 189, distance: 57.3
click at [307, 189] on div "Fórmula cuadrática + · a · x 2 + · b · x + c = 0 ⇔ x = · ( − b ± 2 √ ( + b 2 − …" at bounding box center [258, 286] width 513 height 222
drag, startPoint x: 233, startPoint y: 193, endPoint x: 184, endPoint y: 190, distance: 50.0
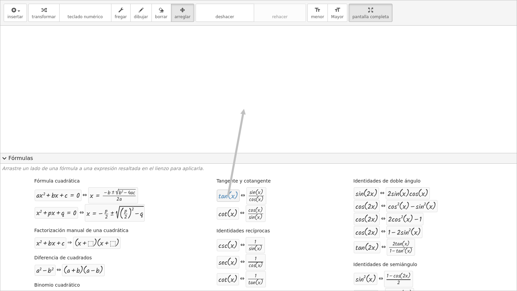
drag, startPoint x: 227, startPoint y: 195, endPoint x: 241, endPoint y: 109, distance: 86.6
drag, startPoint x: 58, startPoint y: 242, endPoint x: 97, endPoint y: 122, distance: 126.7
click at [75, 241] on div at bounding box center [97, 242] width 44 height 9
click at [88, 243] on div at bounding box center [97, 242] width 44 height 9
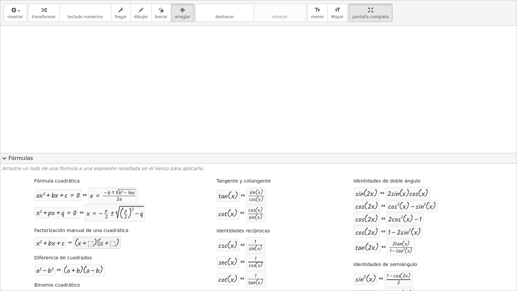
click at [86, 243] on div at bounding box center [97, 242] width 44 height 9
click at [43, 248] on div at bounding box center [45, 270] width 18 height 8
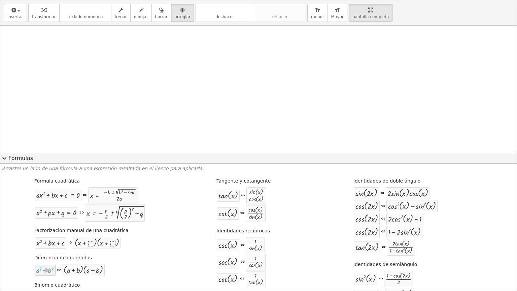
click at [43, 248] on div at bounding box center [45, 270] width 18 height 8
click at [84, 58] on div at bounding box center [258, 107] width 517 height 162
click at [11, 20] on button "insertar" at bounding box center [15, 13] width 23 height 18
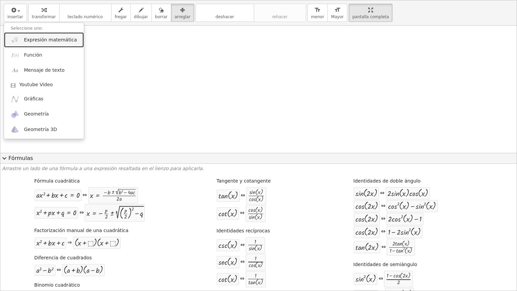
click at [36, 37] on span "Expresión matemática" at bounding box center [50, 40] width 53 height 7
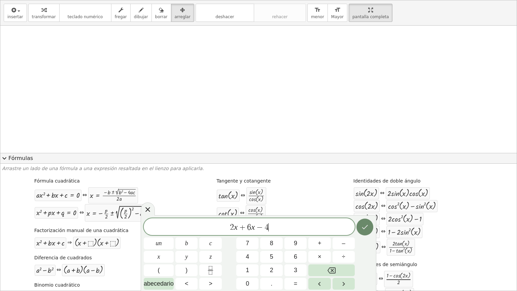
click at [368, 228] on icon "Hecho" at bounding box center [365, 227] width 8 height 8
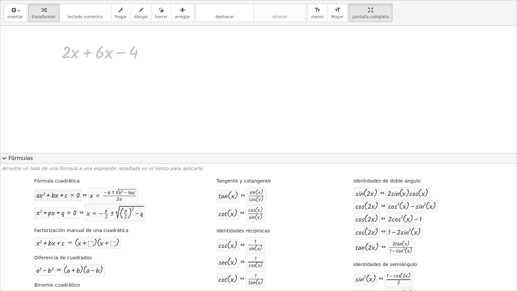
drag, startPoint x: 82, startPoint y: 54, endPoint x: 62, endPoint y: 194, distance: 141.9
click at [62, 194] on div "insertar Seleccione uno: Expresión matemática Función Mensaje de texto Youtube …" at bounding box center [258, 145] width 517 height 290
drag, startPoint x: 61, startPoint y: 199, endPoint x: 81, endPoint y: 53, distance: 146.8
drag, startPoint x: 59, startPoint y: 193, endPoint x: 143, endPoint y: 52, distance: 164.0
click at [143, 52] on div at bounding box center [146, 51] width 7 height 7
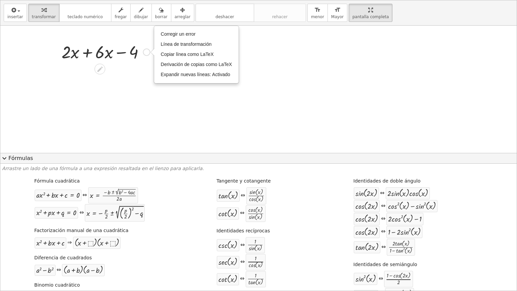
click at [137, 58] on div at bounding box center [105, 51] width 95 height 23
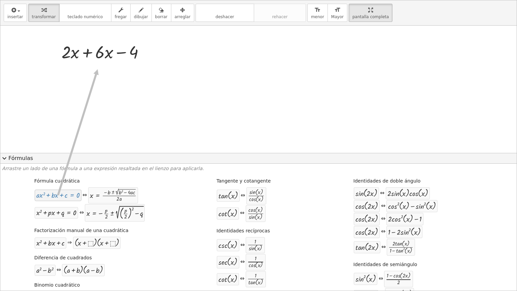
drag, startPoint x: 70, startPoint y: 199, endPoint x: 96, endPoint y: 69, distance: 132.6
click at [96, 69] on icon at bounding box center [99, 69] width 7 height 7
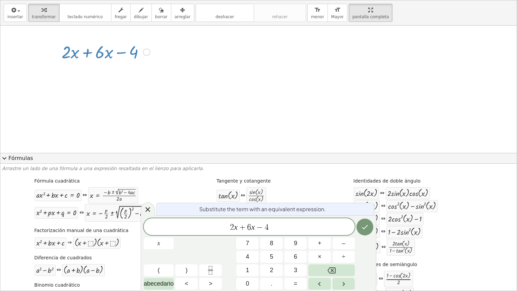
click at [96, 69] on icon at bounding box center [99, 69] width 7 height 7
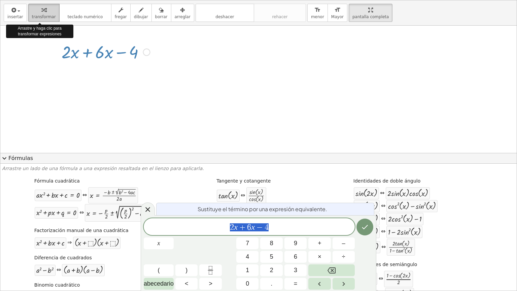
click at [38, 16] on span "transformar" at bounding box center [44, 16] width 24 height 5
click at [90, 47] on div at bounding box center [105, 51] width 95 height 23
click at [97, 57] on div at bounding box center [105, 51] width 95 height 23
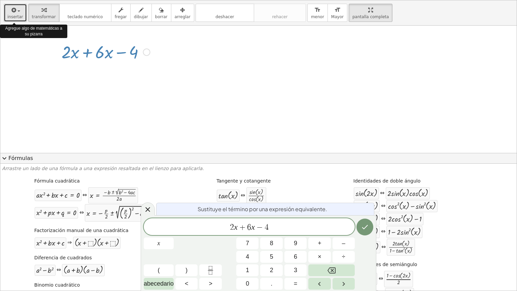
click at [9, 14] on span "insertar" at bounding box center [15, 16] width 16 height 5
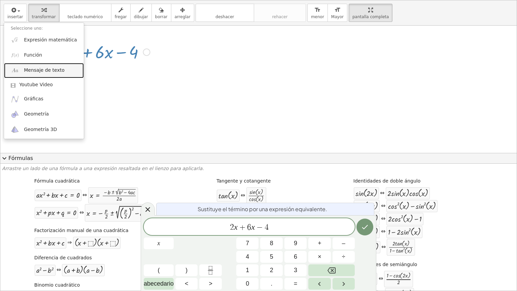
click at [40, 72] on span "Mensaje de texto" at bounding box center [44, 70] width 41 height 7
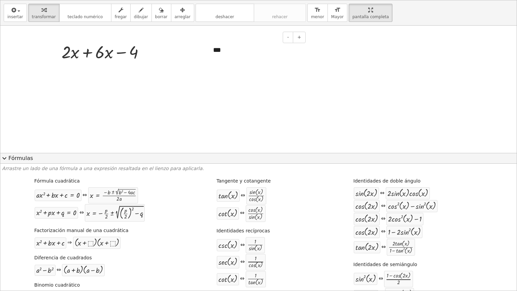
click at [239, 56] on div "***" at bounding box center [256, 49] width 101 height 23
click at [264, 72] on div at bounding box center [258, 107] width 517 height 162
drag, startPoint x: 101, startPoint y: 54, endPoint x: 182, endPoint y: 81, distance: 85.3
drag, startPoint x: 148, startPoint y: 53, endPoint x: 241, endPoint y: 89, distance: 99.7
click at [241, 89] on div "**********" at bounding box center [258, 107] width 517 height 162
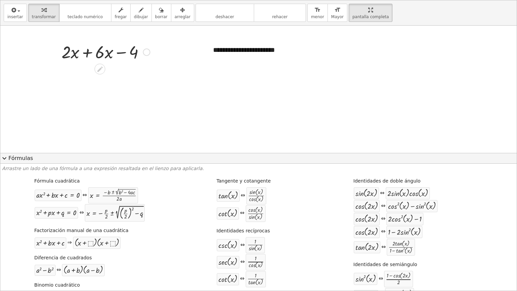
drag, startPoint x: 202, startPoint y: 16, endPoint x: 153, endPoint y: 63, distance: 67.4
click at [153, 63] on div "**********" at bounding box center [258, 145] width 517 height 290
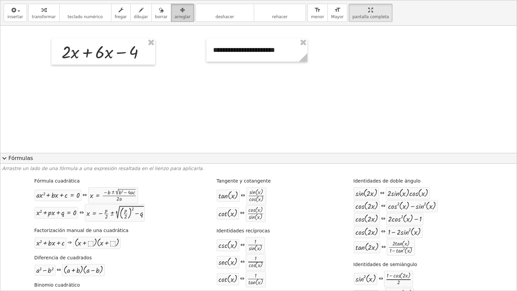
click at [172, 20] on button "arreglar" at bounding box center [182, 13] width 23 height 18
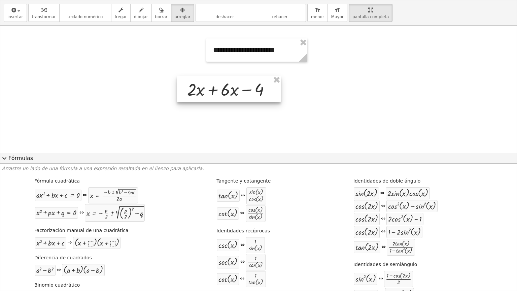
drag, startPoint x: 132, startPoint y: 58, endPoint x: 257, endPoint y: 96, distance: 131.0
click at [257, 96] on div at bounding box center [229, 89] width 104 height 26
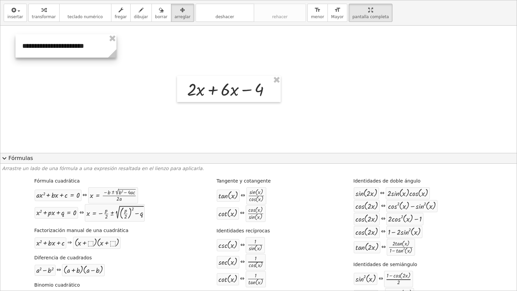
drag, startPoint x: 234, startPoint y: 53, endPoint x: 43, endPoint y: 48, distance: 191.0
click at [43, 48] on div at bounding box center [65, 45] width 101 height 23
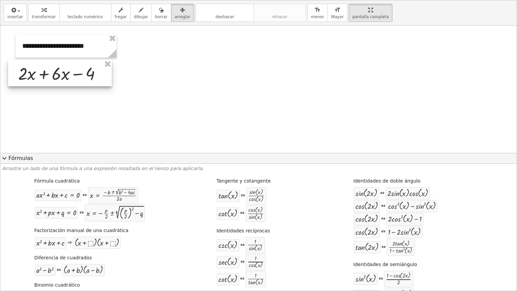
drag, startPoint x: 200, startPoint y: 83, endPoint x: 31, endPoint y: 67, distance: 169.8
click at [31, 67] on div at bounding box center [60, 73] width 104 height 26
click at [23, 159] on font "Fórmulas" at bounding box center [20, 159] width 25 height 8
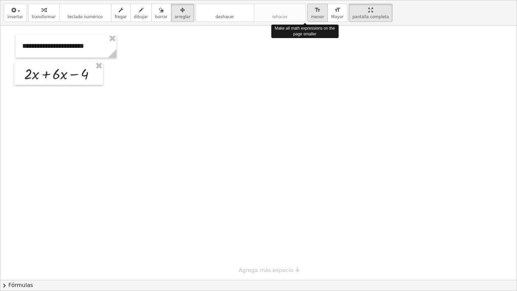
click at [307, 13] on button "format_size menor" at bounding box center [317, 13] width 21 height 18
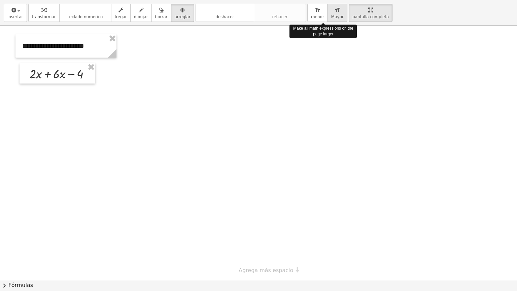
click at [331, 15] on span "Mayor" at bounding box center [337, 16] width 12 height 5
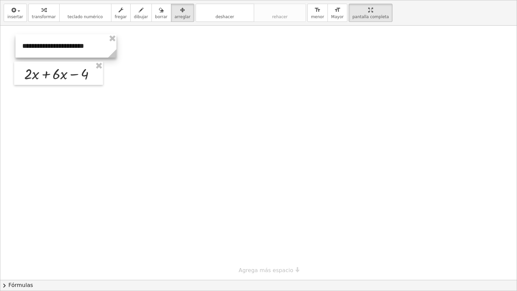
click at [78, 43] on div at bounding box center [65, 45] width 101 height 23
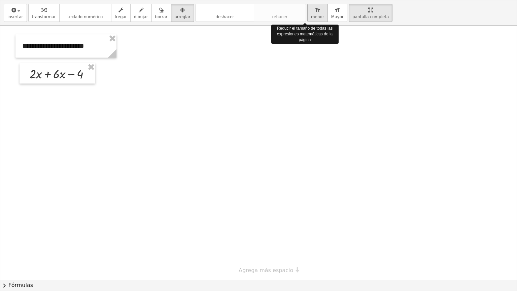
click at [311, 16] on span "menor" at bounding box center [317, 16] width 13 height 5
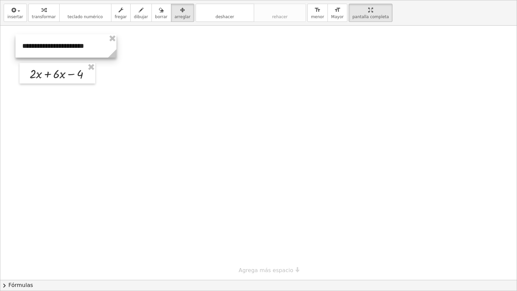
click at [85, 44] on div at bounding box center [65, 45] width 101 height 23
click at [68, 67] on div at bounding box center [58, 73] width 76 height 21
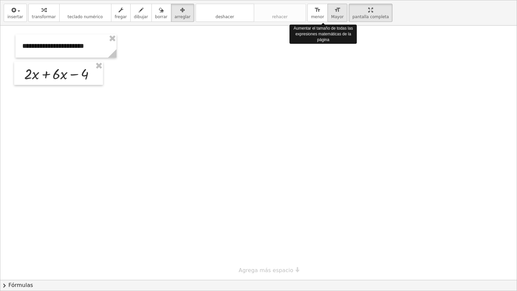
click at [328, 19] on button "format_size Mayor" at bounding box center [338, 13] width 20 height 18
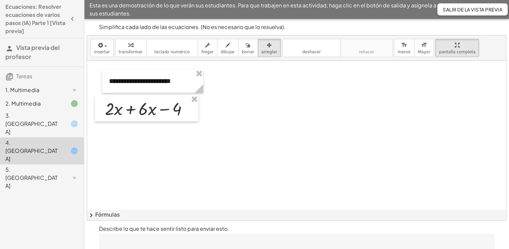
click at [451, 94] on div at bounding box center [296, 142] width 419 height 162
click at [71, 19] on icon "button" at bounding box center [72, 19] width 8 height 8
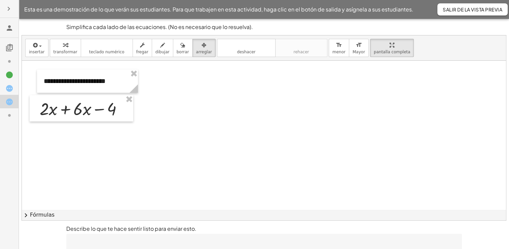
click at [99, 135] on div at bounding box center [264, 142] width 485 height 162
click at [437, 77] on div at bounding box center [264, 142] width 485 height 162
click at [374, 47] on div "button" at bounding box center [392, 45] width 37 height 8
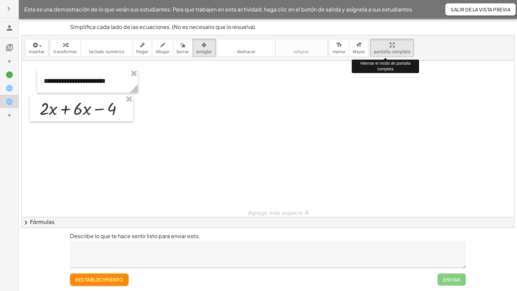
drag, startPoint x: 362, startPoint y: 47, endPoint x: 364, endPoint y: 72, distance: 25.0
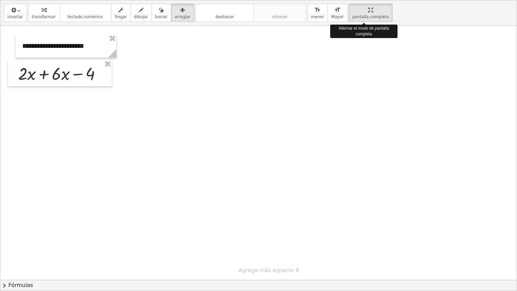
click at [364, 72] on div "**********" at bounding box center [258, 145] width 517 height 290
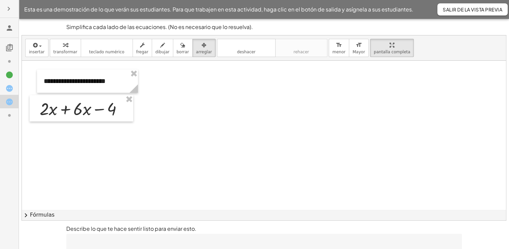
click at [341, 7] on font "Esta es una demostración de lo que verán sus estudiantes. Para que trabajen en …" at bounding box center [219, 9] width 390 height 7
click at [154, 197] on div at bounding box center [264, 142] width 485 height 162
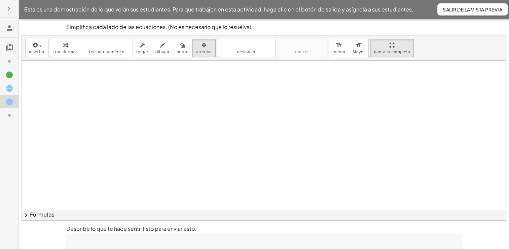
click at [70, 214] on button "chevron_right Fórmulas" at bounding box center [264, 214] width 485 height 11
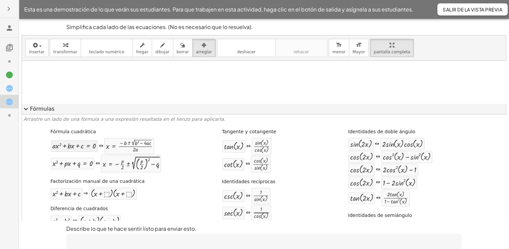
click at [86, 147] on div at bounding box center [74, 146] width 43 height 8
drag, startPoint x: 86, startPoint y: 147, endPoint x: 90, endPoint y: 79, distance: 67.8
click at [118, 149] on div at bounding box center [129, 145] width 46 height 13
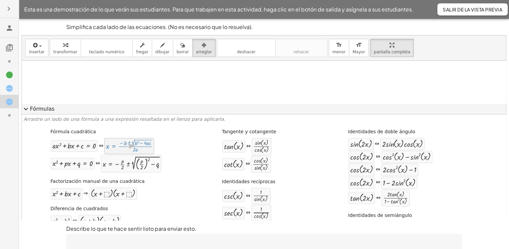
click at [118, 149] on div at bounding box center [129, 145] width 46 height 13
click at [168, 77] on div at bounding box center [264, 142] width 485 height 162
click at [240, 77] on div at bounding box center [264, 142] width 485 height 162
click at [414, 84] on div at bounding box center [264, 142] width 485 height 162
click at [12, 115] on icon at bounding box center [9, 115] width 8 height 8
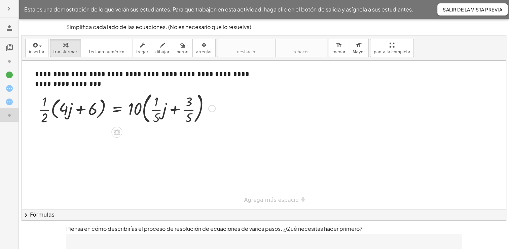
click at [40, 112] on div at bounding box center [127, 108] width 184 height 36
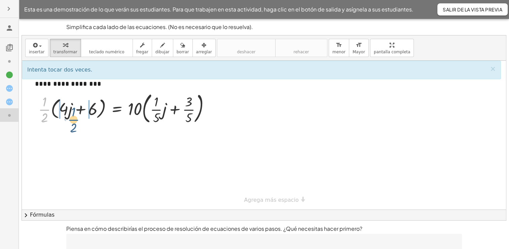
drag, startPoint x: 46, startPoint y: 108, endPoint x: 75, endPoint y: 119, distance: 31.0
click at [75, 119] on div at bounding box center [127, 108] width 184 height 36
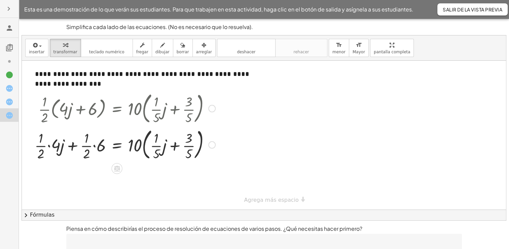
click at [99, 149] on div at bounding box center [125, 144] width 188 height 36
click at [99, 149] on div at bounding box center [127, 144] width 184 height 36
click at [99, 149] on div at bounding box center [125, 144] width 188 height 36
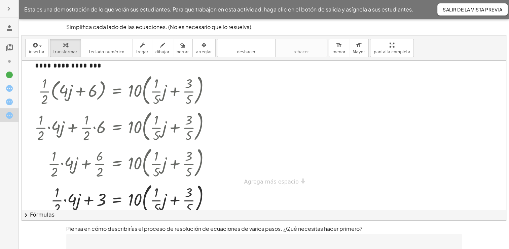
scroll to position [34, 0]
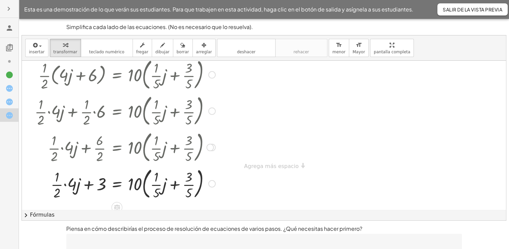
drag, startPoint x: 136, startPoint y: 114, endPoint x: 147, endPoint y: 112, distance: 10.9
click at [147, 112] on div at bounding box center [125, 110] width 188 height 36
drag, startPoint x: 136, startPoint y: 184, endPoint x: 159, endPoint y: 181, distance: 23.4
click at [159, 181] on div at bounding box center [125, 183] width 188 height 36
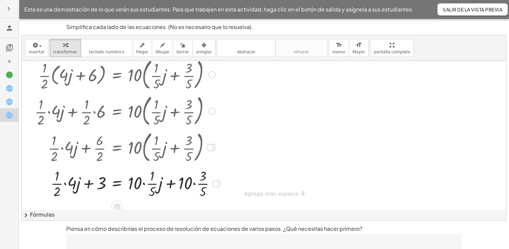
click at [143, 180] on div at bounding box center [127, 183] width 193 height 34
click at [173, 180] on div at bounding box center [125, 183] width 188 height 34
click at [180, 175] on div at bounding box center [125, 183] width 188 height 34
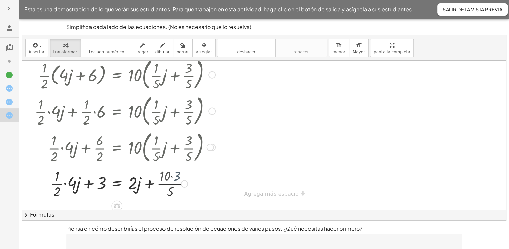
click at [180, 175] on div at bounding box center [125, 183] width 188 height 34
click at [173, 178] on div at bounding box center [125, 183] width 188 height 34
click at [70, 183] on div at bounding box center [125, 183] width 188 height 34
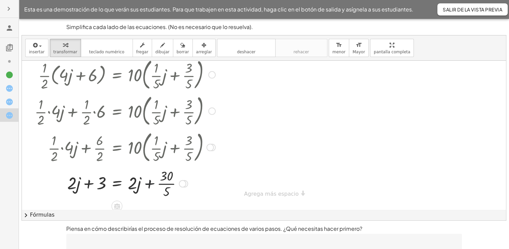
click at [142, 183] on div at bounding box center [125, 183] width 188 height 34
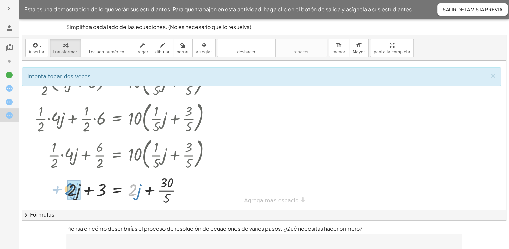
drag, startPoint x: 134, startPoint y: 187, endPoint x: 73, endPoint y: 186, distance: 61.3
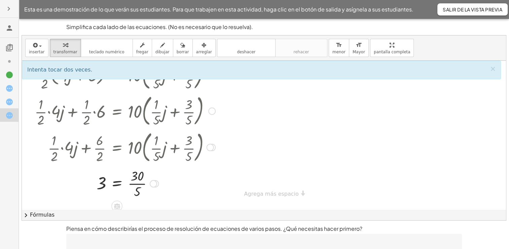
click at [101, 188] on div at bounding box center [125, 183] width 188 height 34
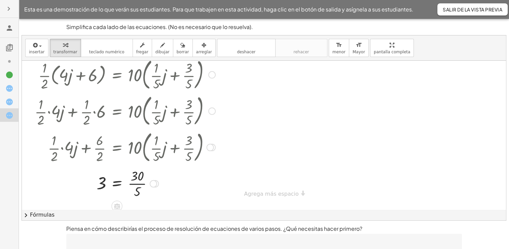
click at [141, 181] on div at bounding box center [125, 183] width 188 height 34
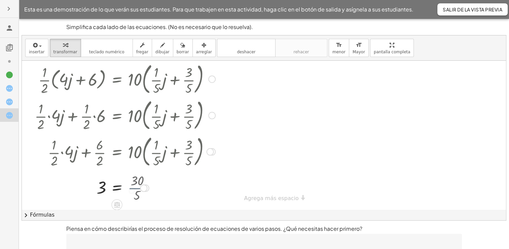
click at [141, 181] on div at bounding box center [125, 187] width 188 height 22
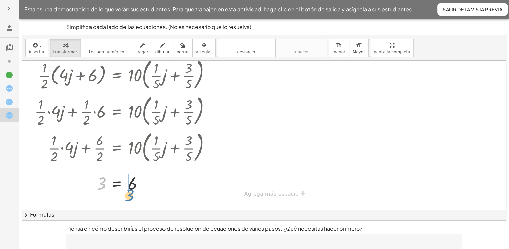
drag, startPoint x: 100, startPoint y: 189, endPoint x: 128, endPoint y: 201, distance: 30.8
click at [128, 201] on div "· · 1 · 2 · ( + · 4 · j + 6 ) = · 10 · ( + · · 1 · 5 · j + · 3 · 5 ) + · · 1 · …" at bounding box center [264, 115] width 485 height 176
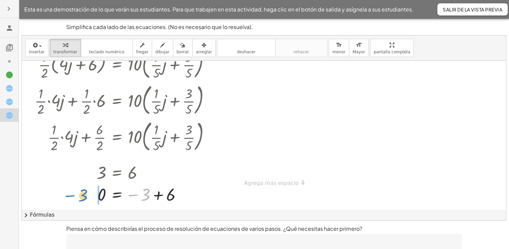
drag, startPoint x: 144, startPoint y: 192, endPoint x: 81, endPoint y: 193, distance: 62.6
click at [81, 193] on div at bounding box center [125, 194] width 188 height 22
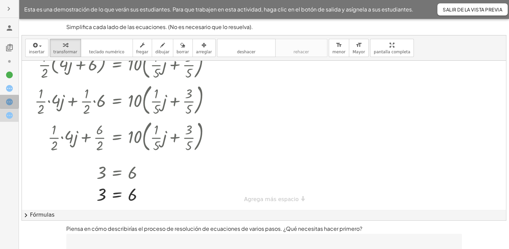
click at [8, 102] on icon at bounding box center [9, 102] width 8 height 8
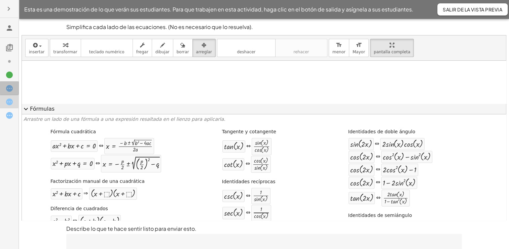
click at [9, 89] on icon at bounding box center [9, 88] width 8 height 8
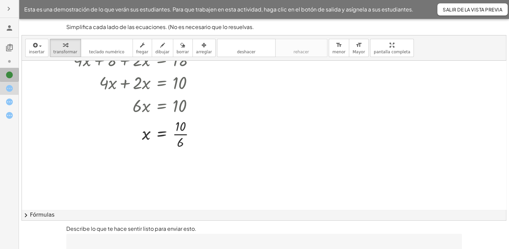
click at [9, 77] on icon at bounding box center [9, 75] width 8 height 8
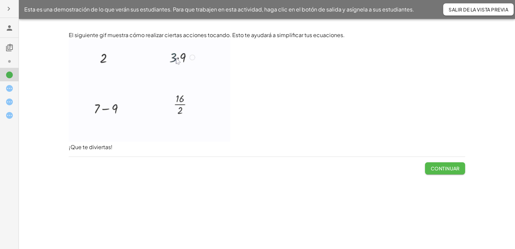
click at [440, 171] on button "Continuar" at bounding box center [445, 168] width 40 height 12
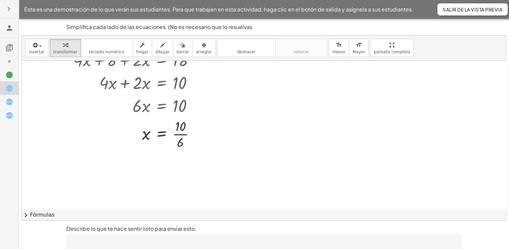
scroll to position [148, 0]
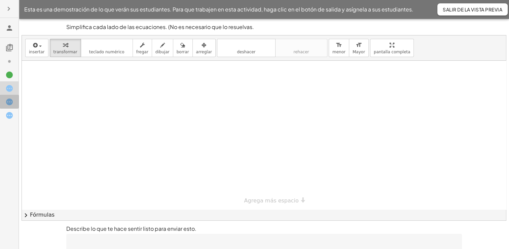
click at [9, 104] on icon at bounding box center [9, 102] width 8 height 8
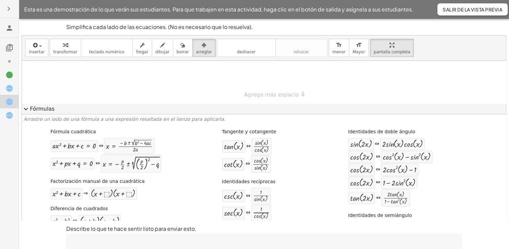
scroll to position [130, 0]
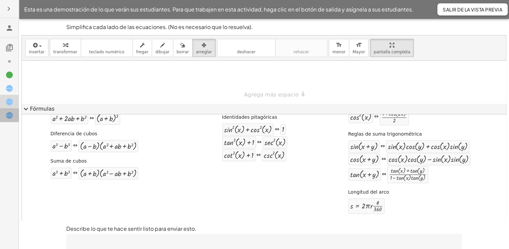
click at [7, 119] on icon at bounding box center [9, 115] width 8 height 8
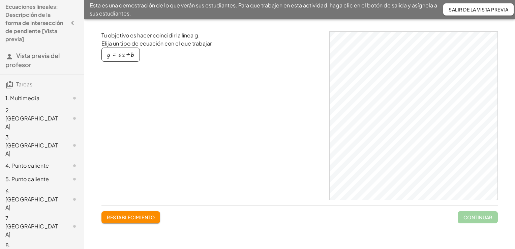
click at [127, 53] on div "button" at bounding box center [120, 54] width 27 height 7
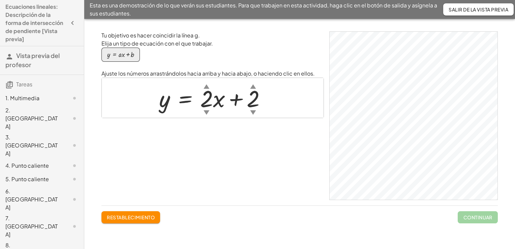
click at [505, 65] on div "You will complete a series of various question types to enhance your understand…" at bounding box center [299, 134] width 430 height 230
click at [223, 175] on div "Tu objetivo es hacer coincidir la línea g. Elija un tipo de ecuación con el que…" at bounding box center [212, 115] width 222 height 168
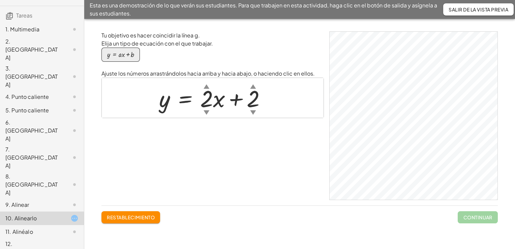
scroll to position [71, 0]
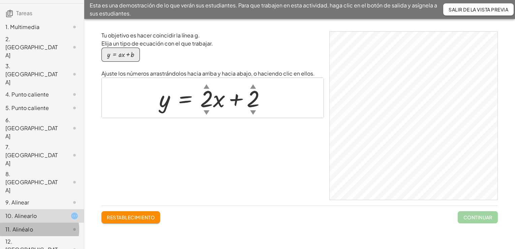
click at [28, 225] on div "11. Alinéalo" at bounding box center [32, 229] width 54 height 8
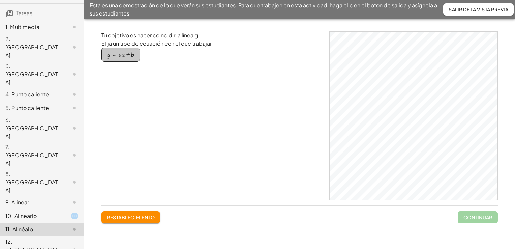
click at [121, 58] on div "button" at bounding box center [120, 54] width 27 height 7
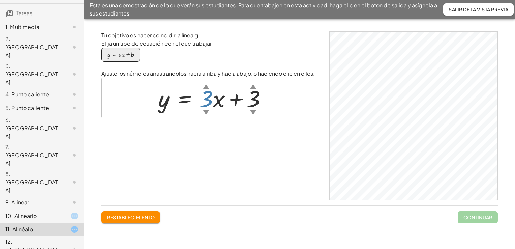
click at [211, 103] on div at bounding box center [215, 97] width 120 height 30
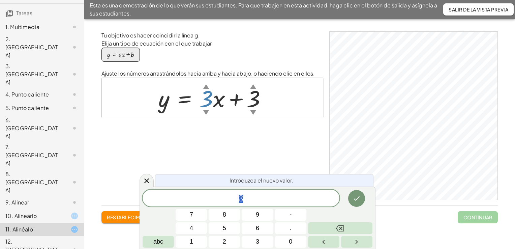
click at [205, 88] on div "▲" at bounding box center [206, 86] width 6 height 8
click at [205, 85] on div "▲" at bounding box center [206, 86] width 6 height 8
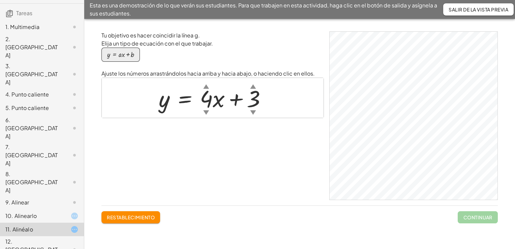
click at [256, 96] on div at bounding box center [215, 97] width 120 height 30
click at [128, 56] on div "button" at bounding box center [120, 54] width 27 height 7
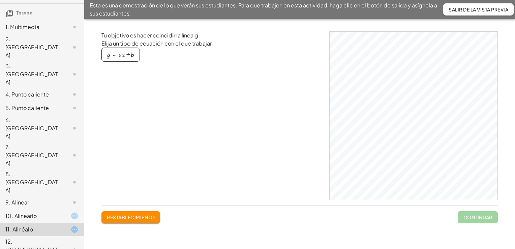
click at [128, 56] on div "button" at bounding box center [120, 54] width 27 height 7
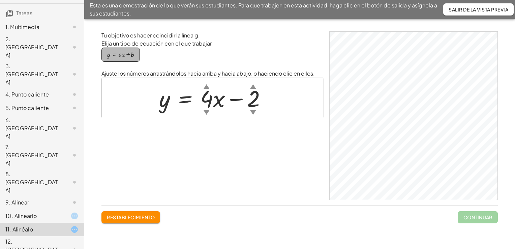
click at [128, 56] on div "button" at bounding box center [120, 54] width 27 height 7
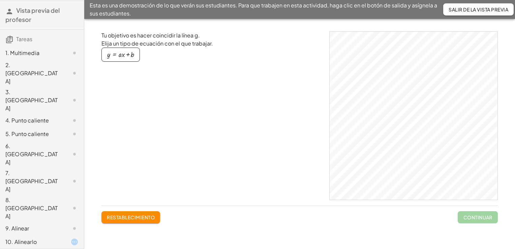
scroll to position [71, 0]
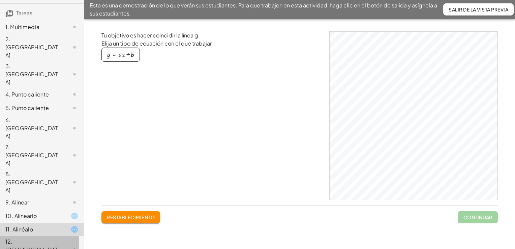
click at [20, 236] on div "12. [GEOGRAPHIC_DATA]" at bounding box center [42, 249] width 84 height 27
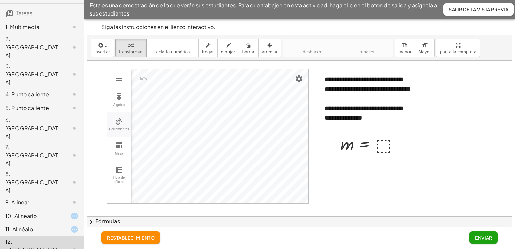
click at [120, 125] on button "Herramientas" at bounding box center [119, 124] width 24 height 24
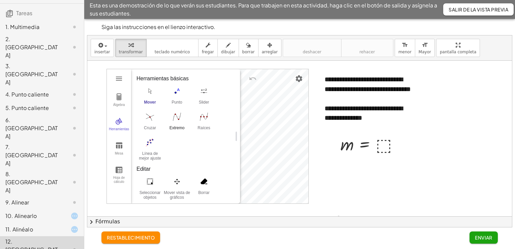
click at [171, 118] on img "Extremo. Seleccione una función" at bounding box center [176, 116] width 27 height 11
click at [218, 192] on button "Move. Drag or select object" at bounding box center [222, 191] width 16 height 16
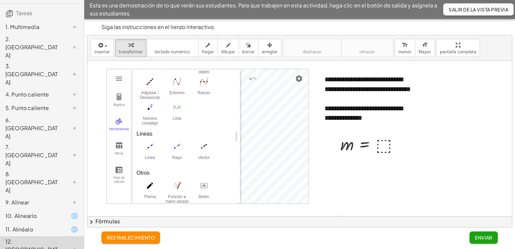
scroll to position [261, 0]
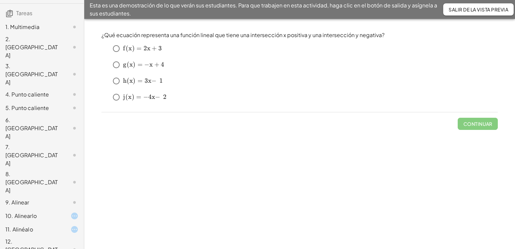
click at [152, 49] on span "+" at bounding box center [154, 47] width 5 height 7
click at [168, 108] on div "¿Qué ecuación representa una función lineal que tiene una intersección x positi…" at bounding box center [299, 80] width 404 height 106
click at [178, 126] on div "Comprobar" at bounding box center [299, 121] width 396 height 18
click at [157, 66] on span "+" at bounding box center [156, 64] width 5 height 7
click at [483, 73] on div "﻿ g ( x ) = − x + 4 g(x)=-x+4 g ( x ) = − x + 4 ﻿" at bounding box center [299, 66] width 396 height 16
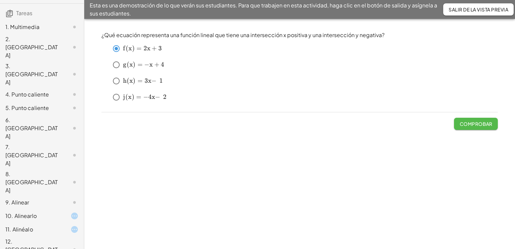
click at [483, 127] on button "Comprobar" at bounding box center [476, 124] width 44 height 12
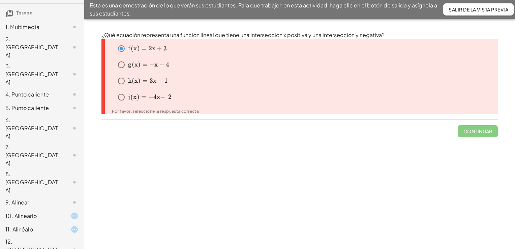
click at [483, 127] on span "Continuar" at bounding box center [477, 129] width 40 height 18
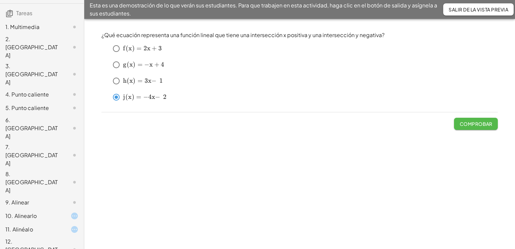
click at [469, 124] on font "Comprobar" at bounding box center [475, 124] width 33 height 6
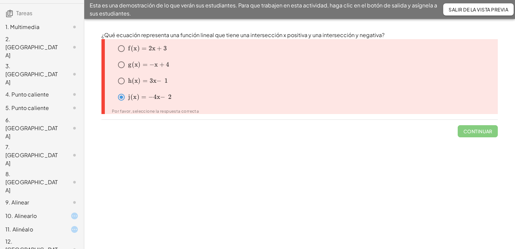
click at [469, 124] on span "Continuar" at bounding box center [477, 129] width 40 height 18
click at [388, 122] on div "Continuar" at bounding box center [299, 129] width 396 height 18
click at [202, 160] on div "You will complete a series of various question types to enhance your understand…" at bounding box center [299, 134] width 430 height 230
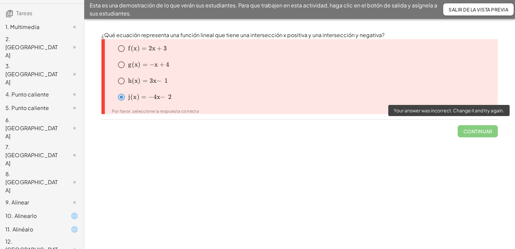
click at [484, 131] on span "Continuar" at bounding box center [477, 129] width 40 height 18
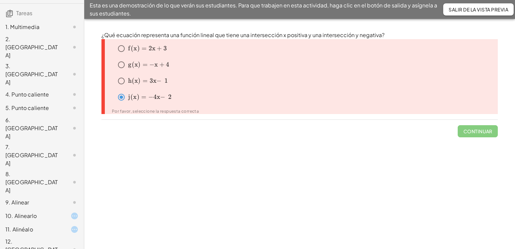
click at [305, 165] on div "You will complete a series of various question types to enhance your understand…" at bounding box center [299, 134] width 430 height 230
